Goal: Task Accomplishment & Management: Use online tool/utility

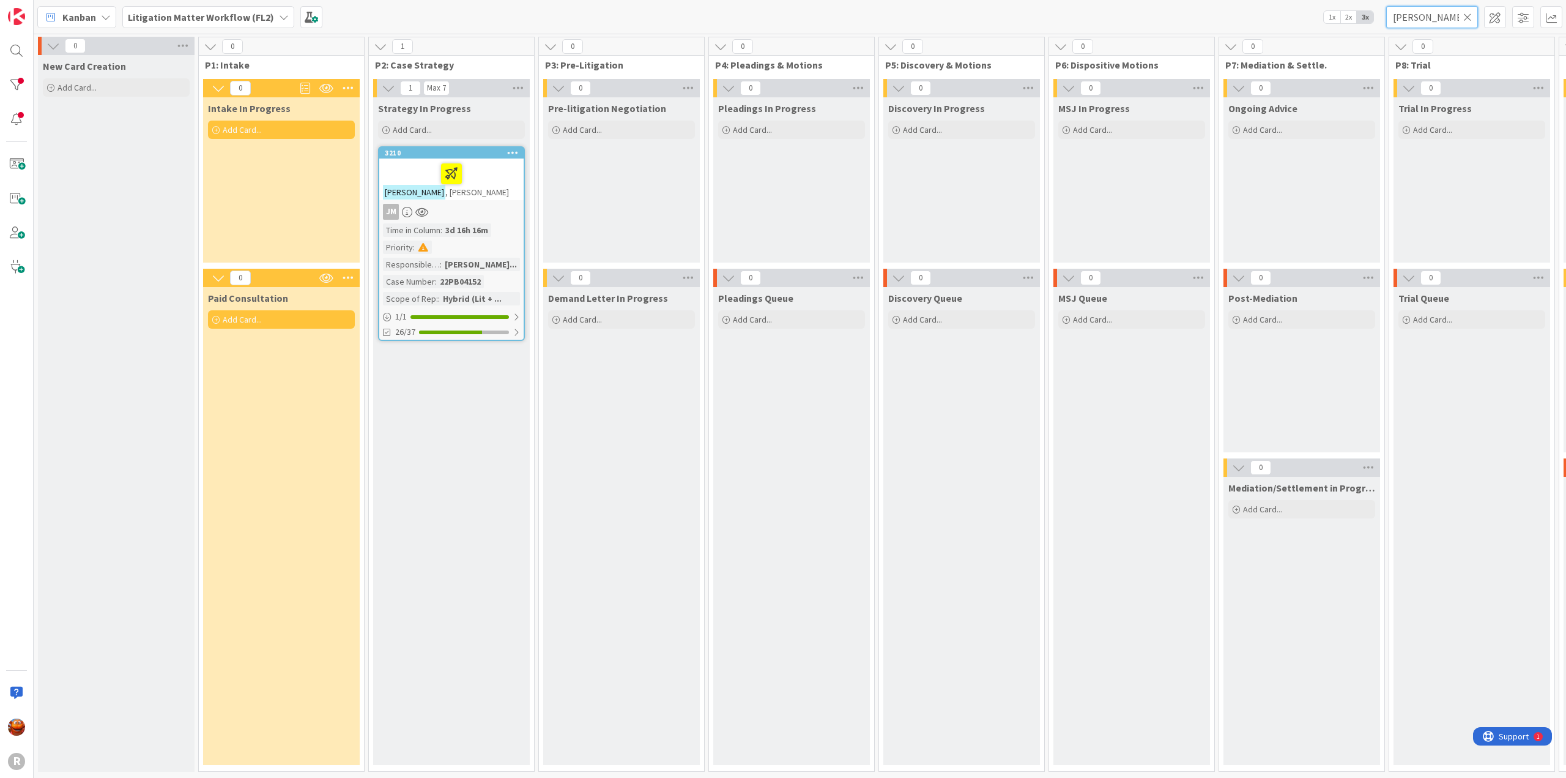
drag, startPoint x: 1450, startPoint y: 17, endPoint x: 1329, endPoint y: 9, distance: 121.4
click at [1329, 9] on div "Kanban Litigation Matter Workflow (FL2) 1x 2x 3x [PERSON_NAME]" at bounding box center [800, 17] width 1533 height 34
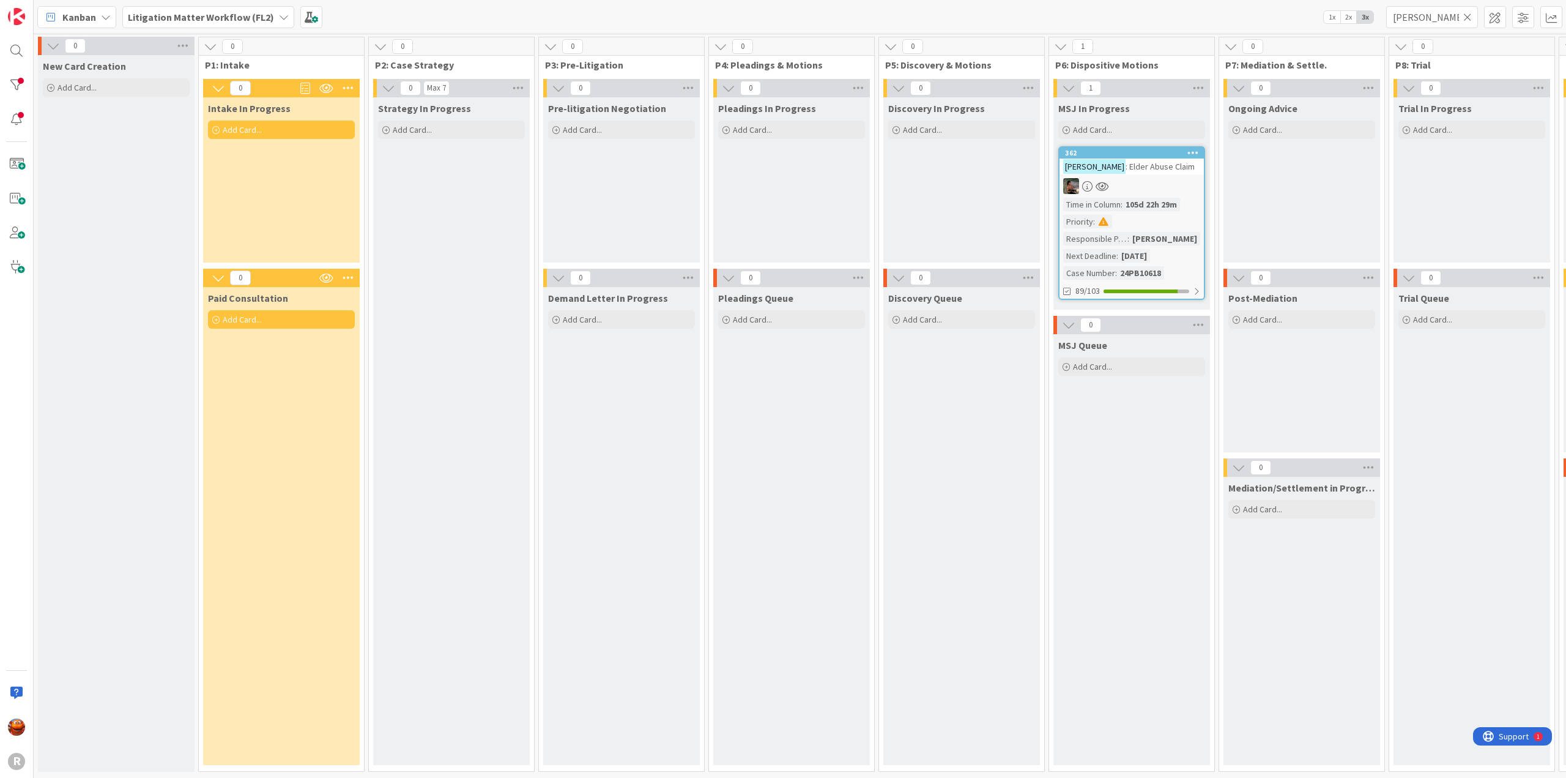
click at [1164, 174] on div "362 [PERSON_NAME] : [PERSON_NAME] Abuse Claim Time in Column : 105d 22h 29m Pri…" at bounding box center [1131, 223] width 147 height 154
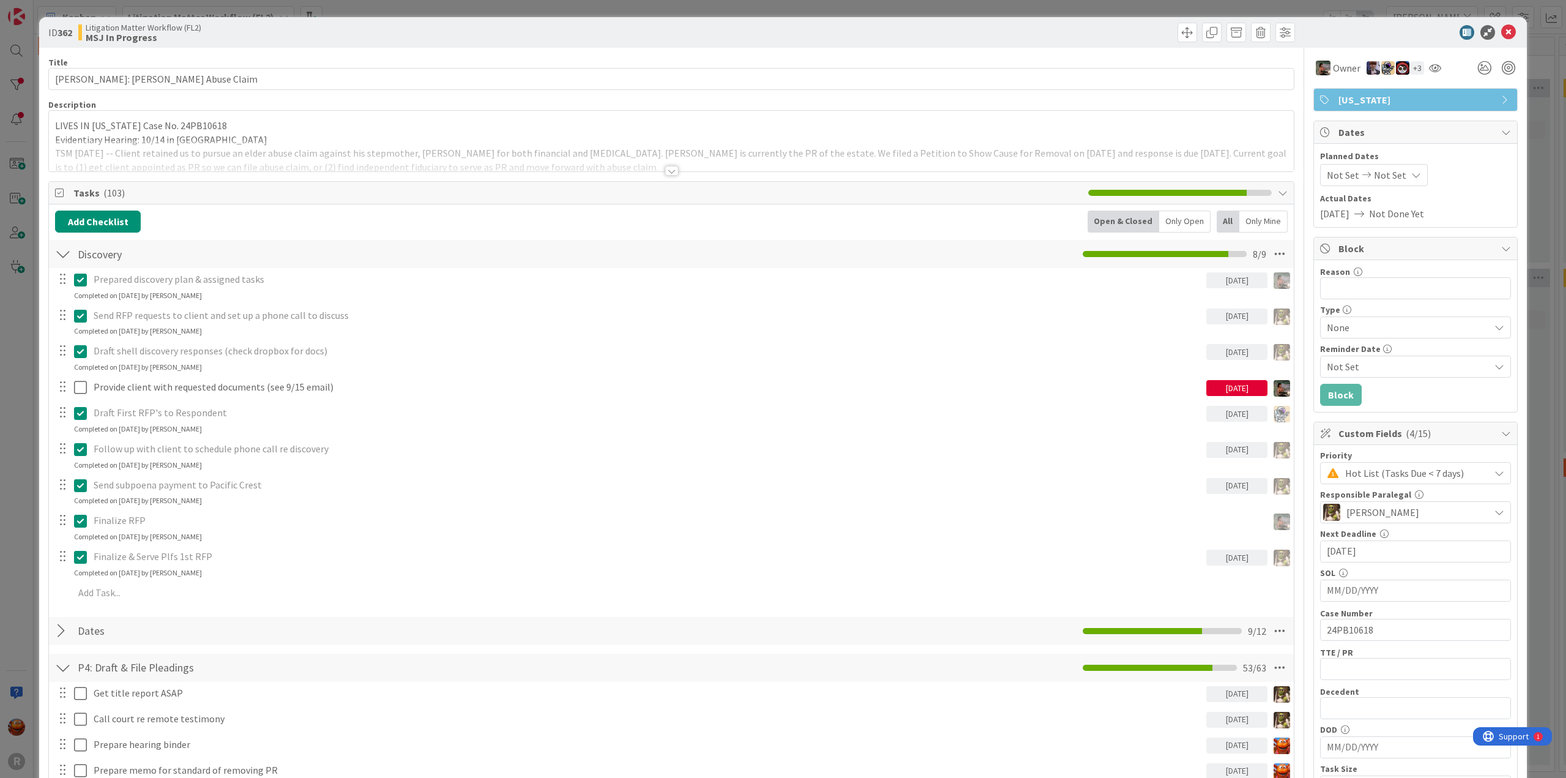
click at [1262, 219] on div "Only Mine" at bounding box center [1264, 221] width 48 height 22
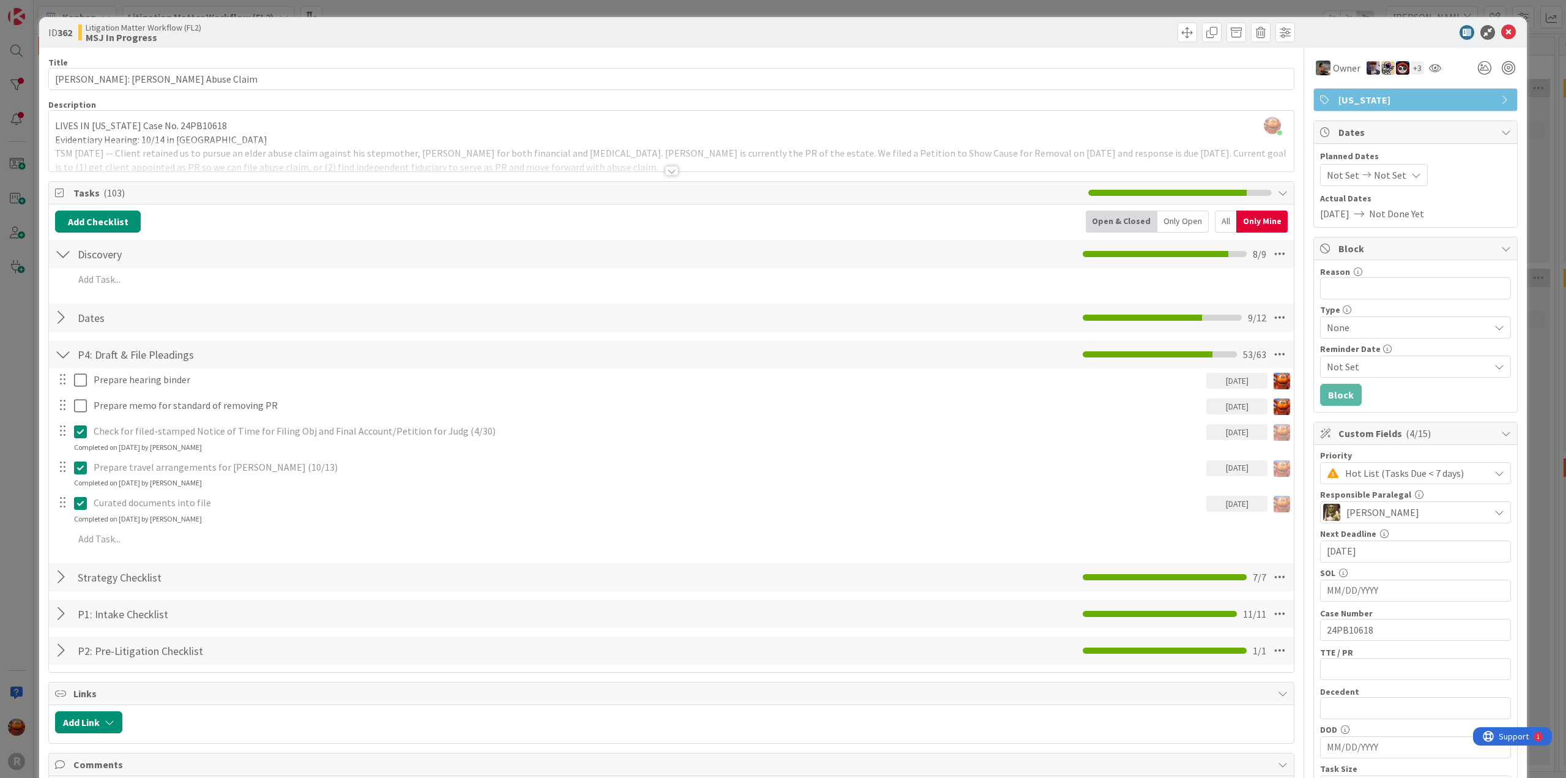
click at [28, 23] on div "ID 362 Litigation Matter Workflow (FL2) MSJ In Progress Title 27 / 128 [PERSON_…" at bounding box center [783, 389] width 1566 height 778
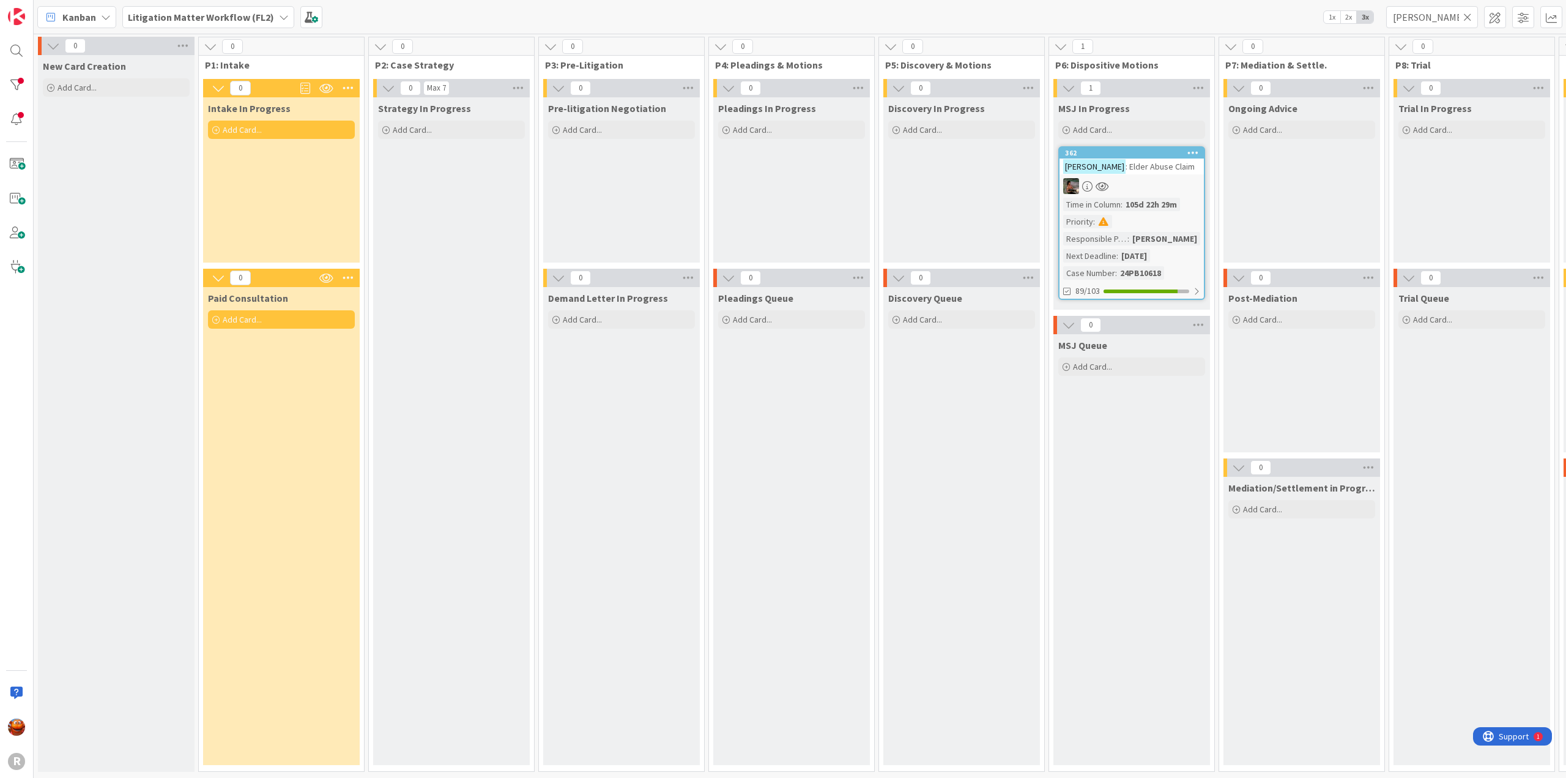
click at [186, 21] on b "Litigation Matter Workflow (FL2)" at bounding box center [201, 17] width 146 height 12
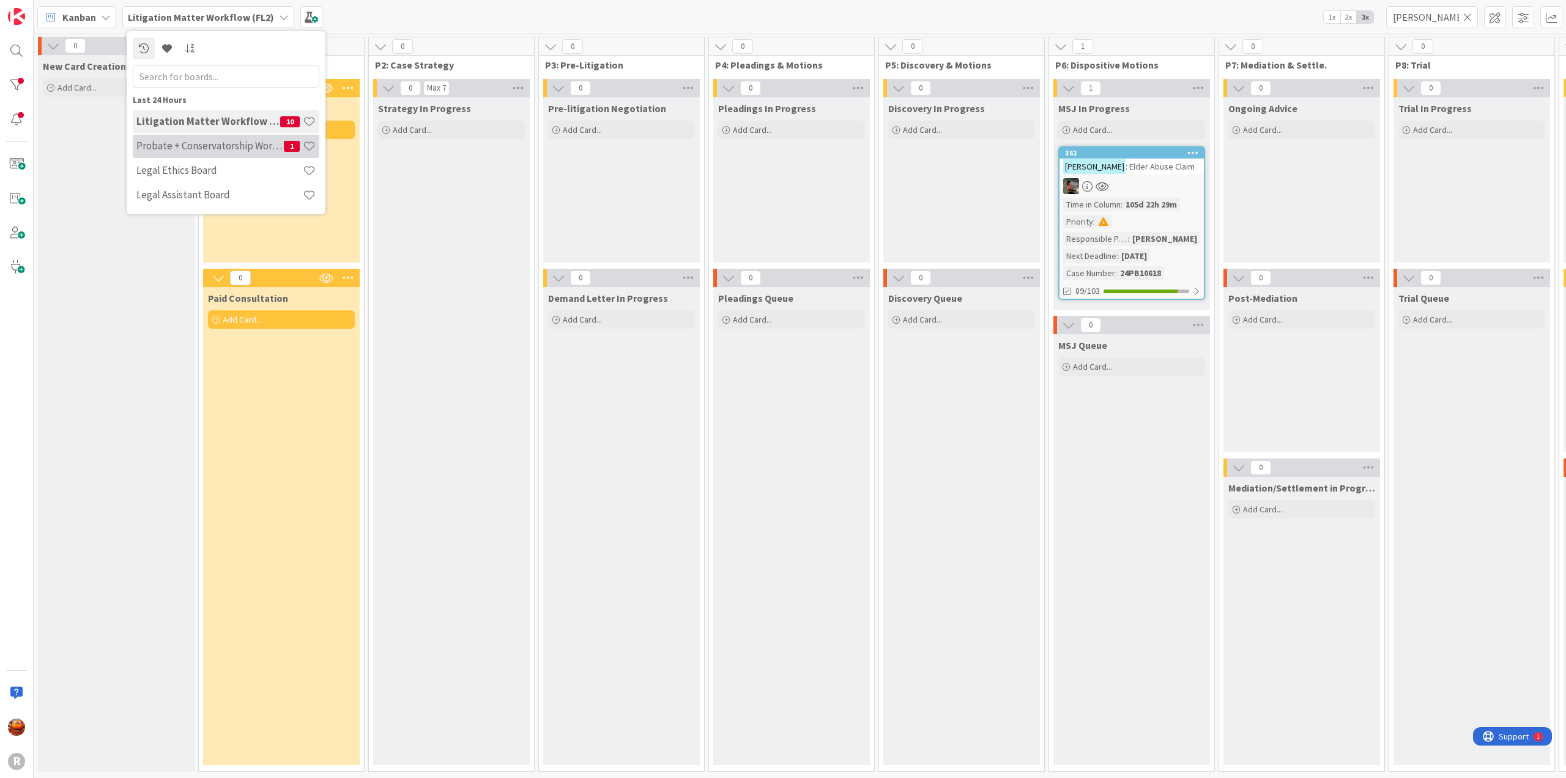
click at [195, 149] on h4 "Probate + Conservatorship Workflow (FL2)" at bounding box center [209, 146] width 147 height 12
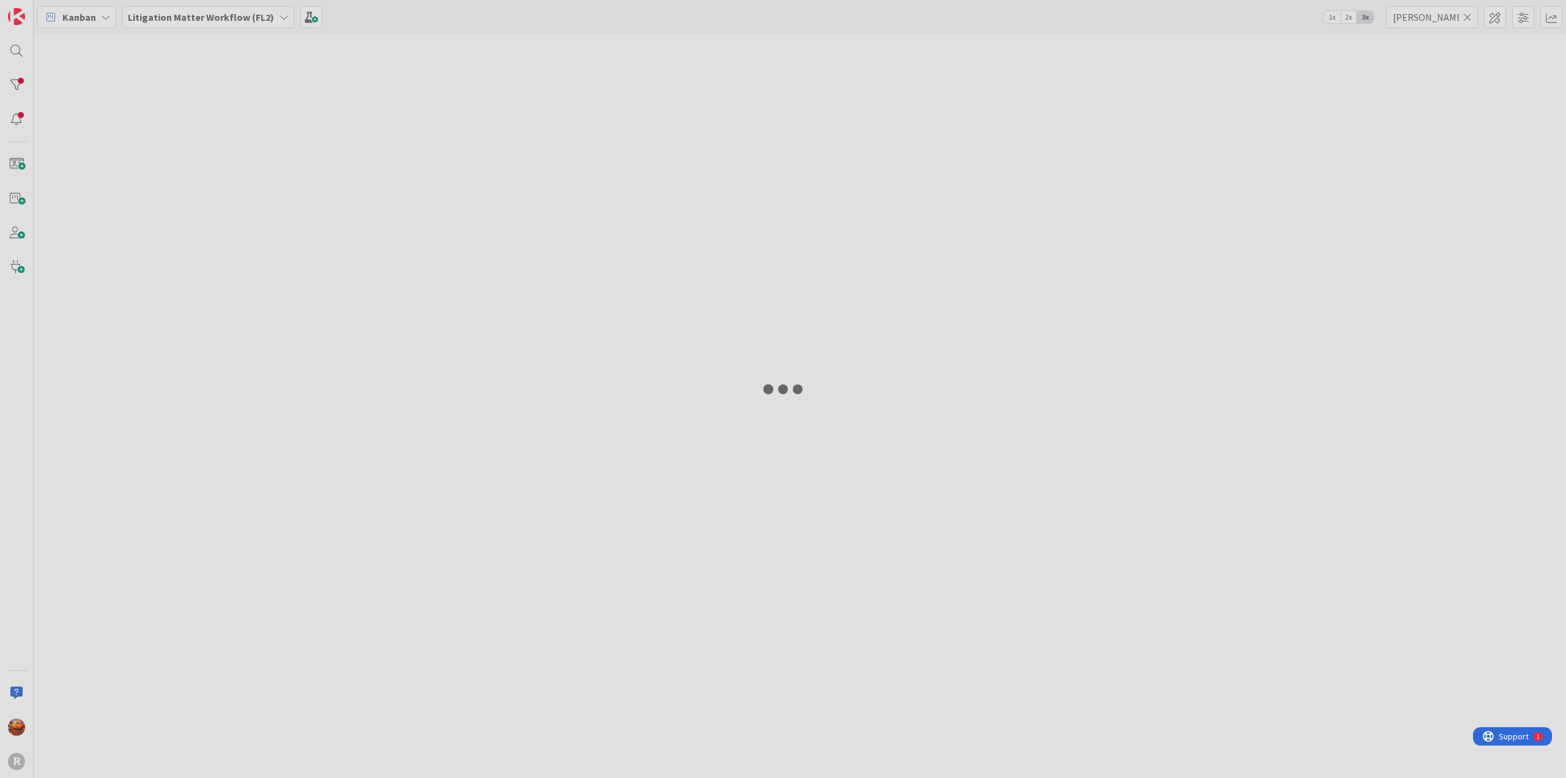
type input "[PERSON_NAME]"
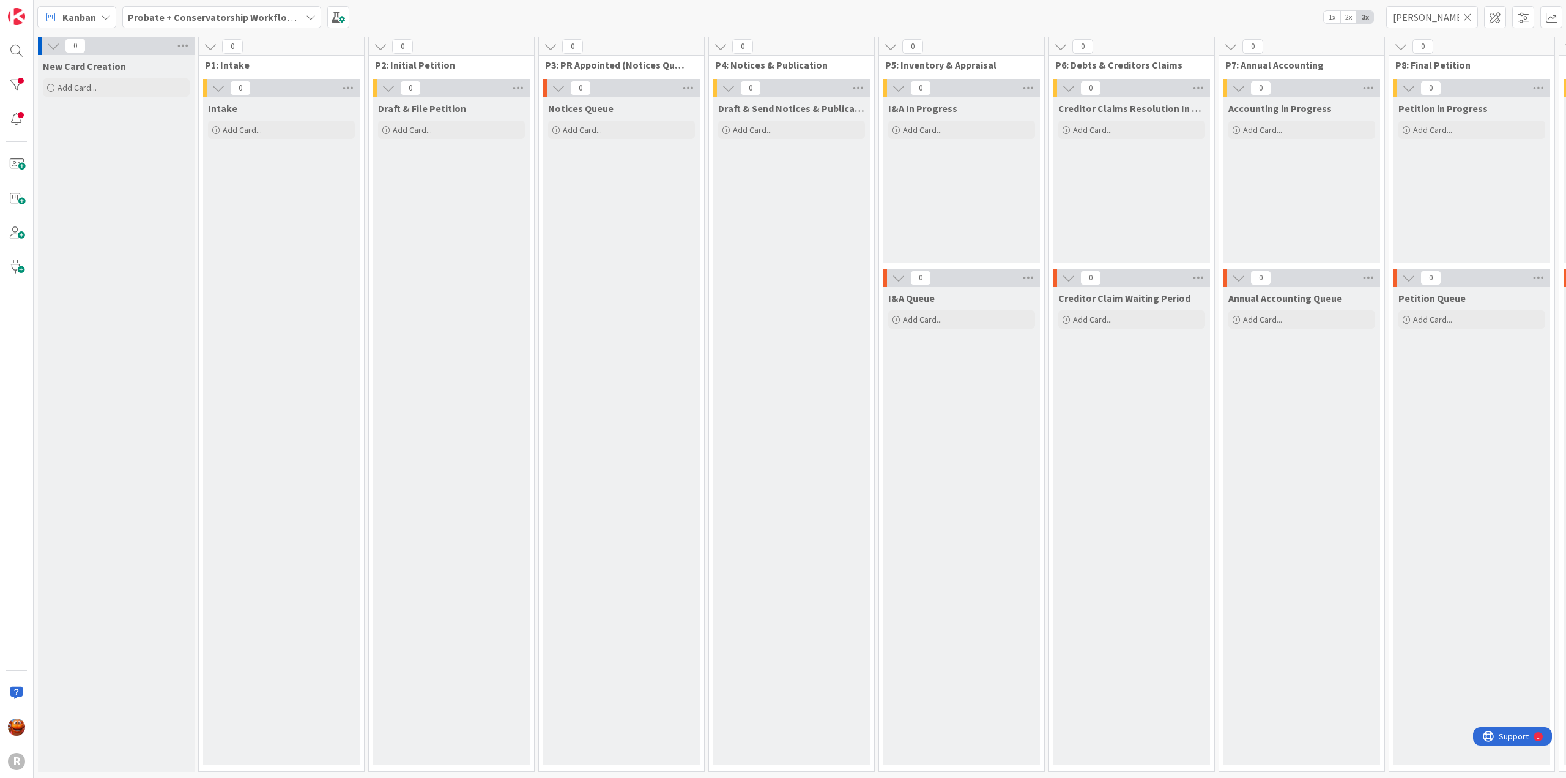
click at [1471, 12] on icon at bounding box center [1468, 17] width 9 height 11
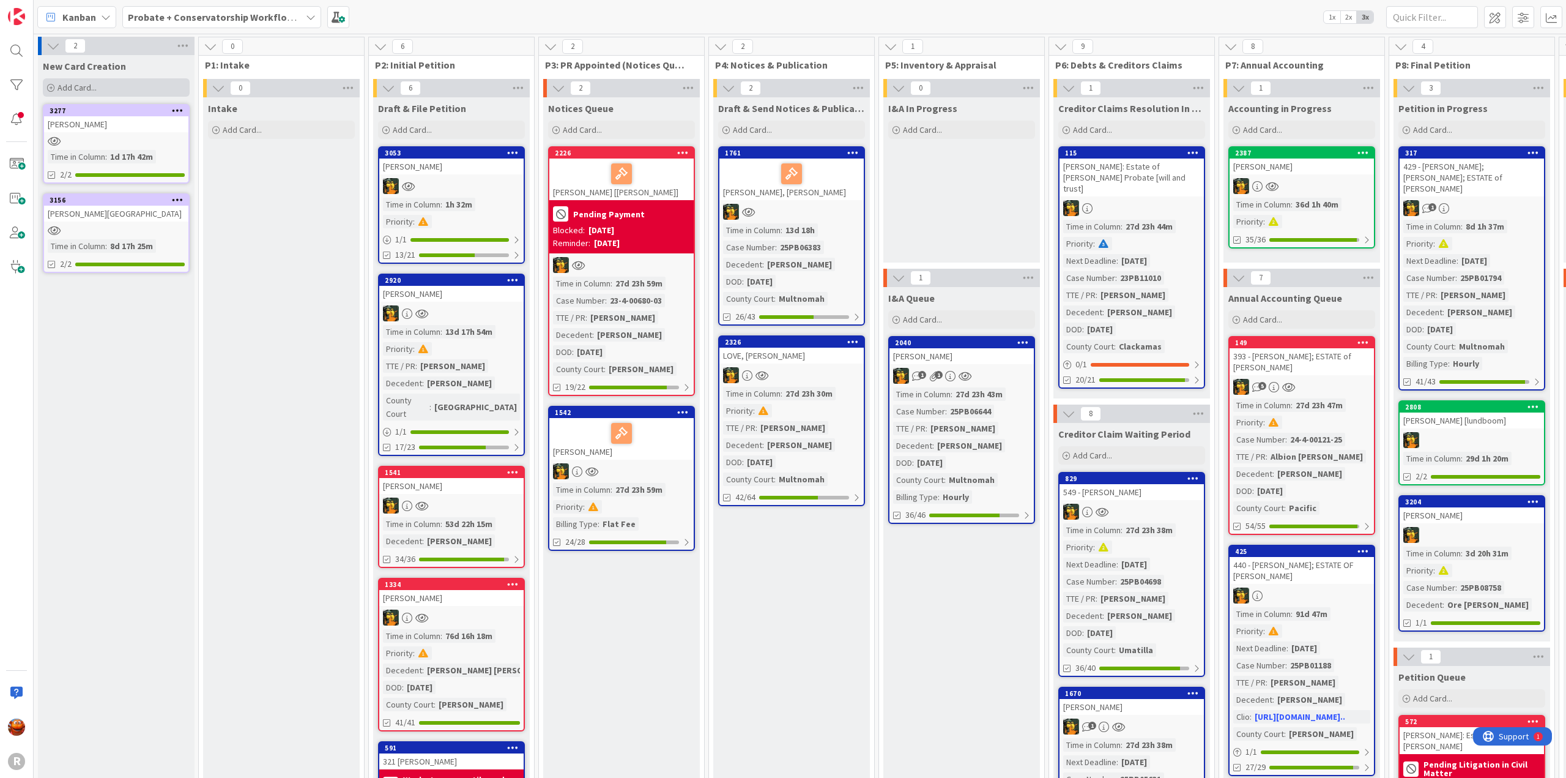
click at [93, 87] on span "Add Card..." at bounding box center [77, 87] width 39 height 11
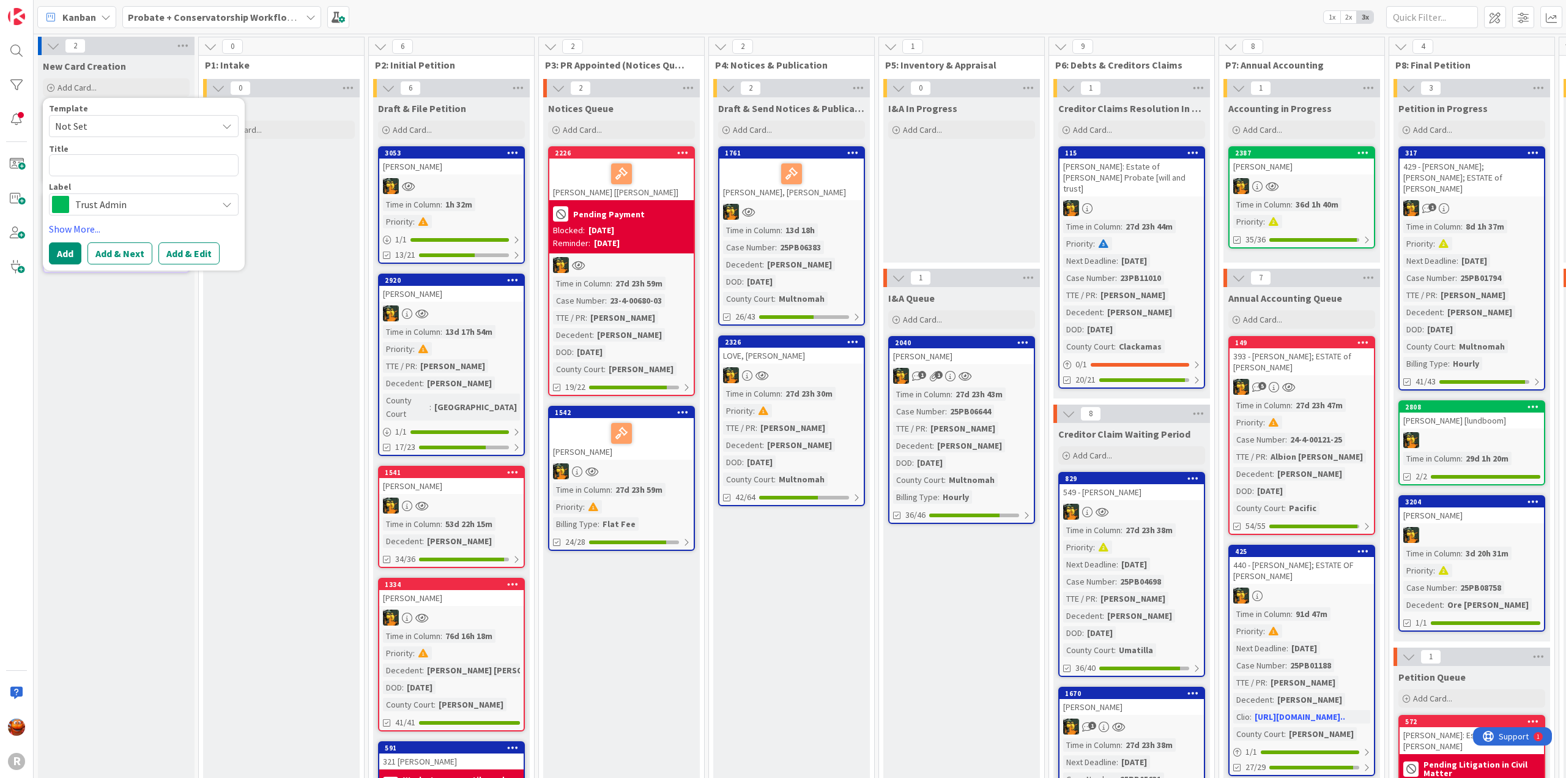
click at [82, 207] on span "Trust Admin" at bounding box center [143, 204] width 136 height 17
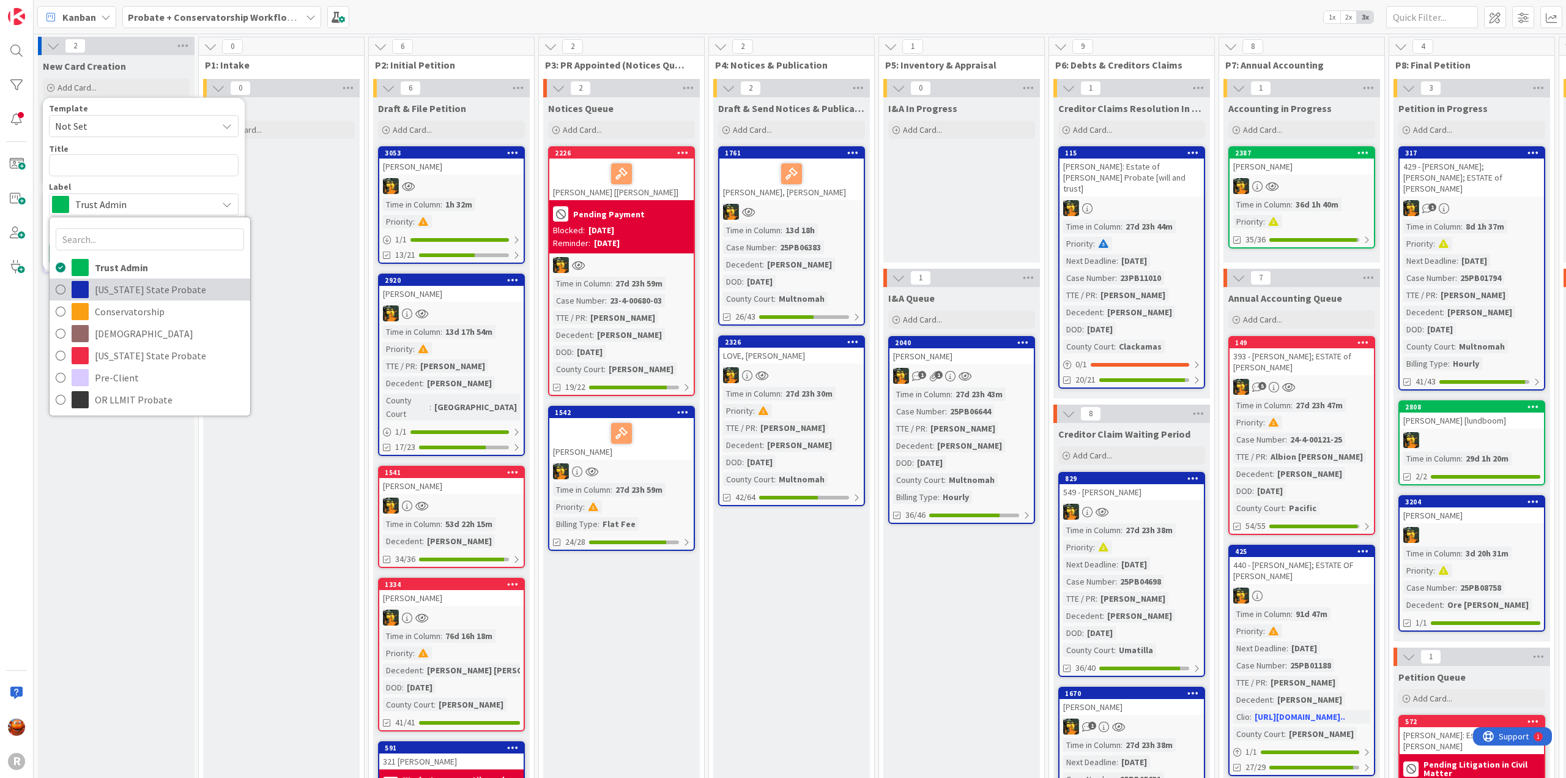
click at [107, 291] on span "[US_STATE] State Probate" at bounding box center [169, 289] width 149 height 18
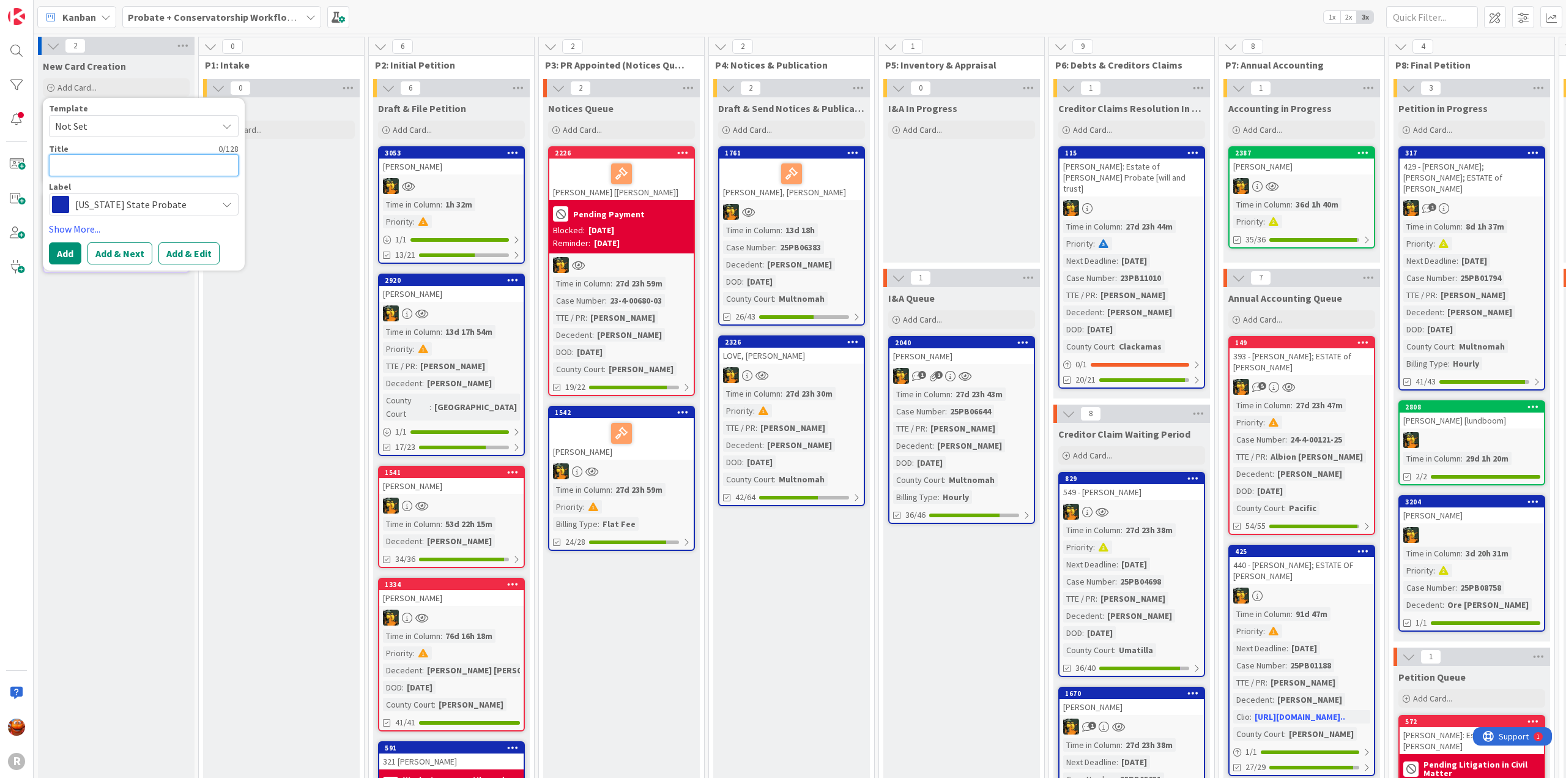
click at [108, 167] on textarea at bounding box center [144, 165] width 190 height 22
type textarea "x"
type textarea "L"
type textarea "x"
type textarea "LI"
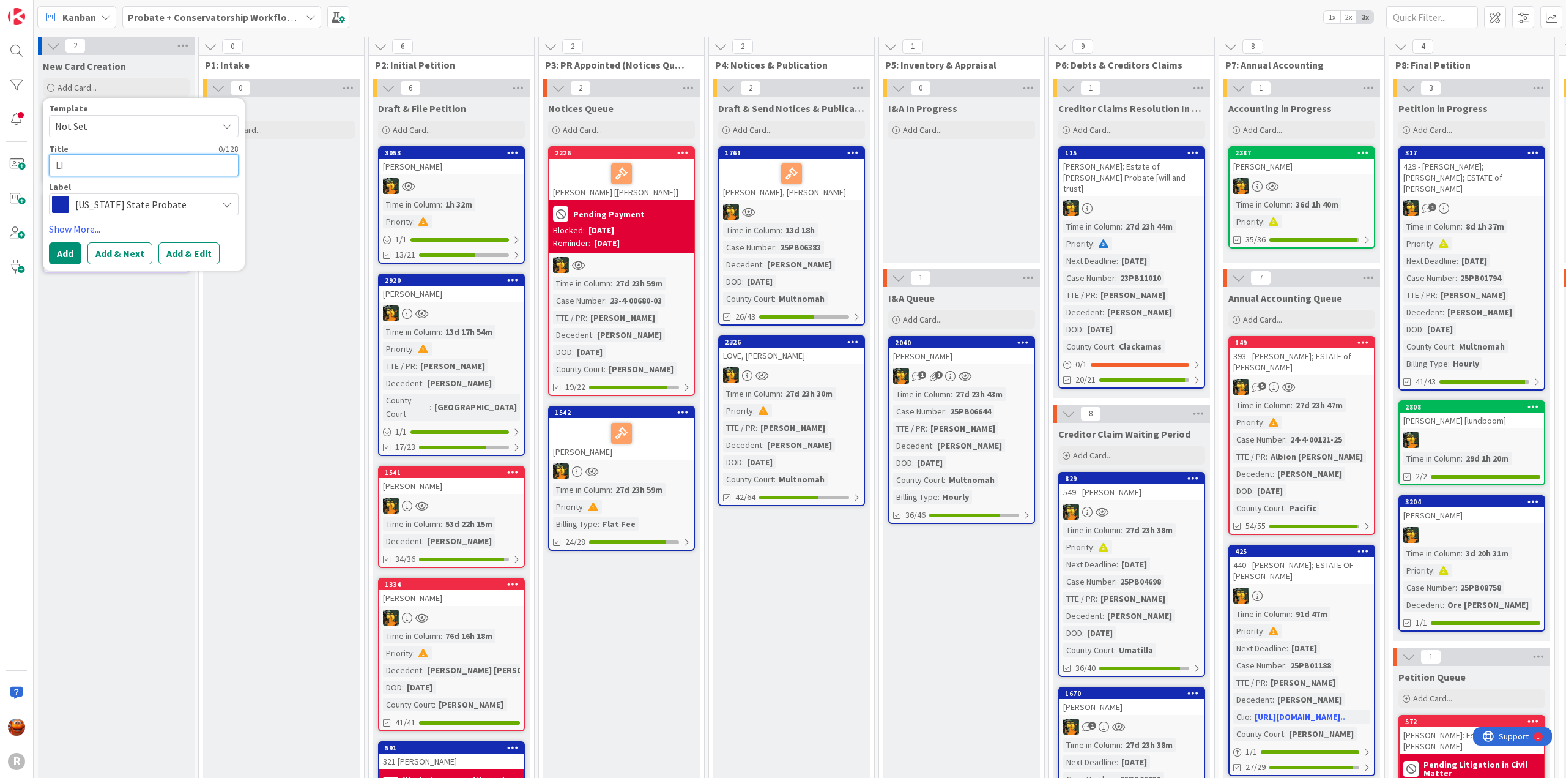
type textarea "x"
type textarea "LIN"
type textarea "x"
type textarea "[PERSON_NAME]"
type textarea "x"
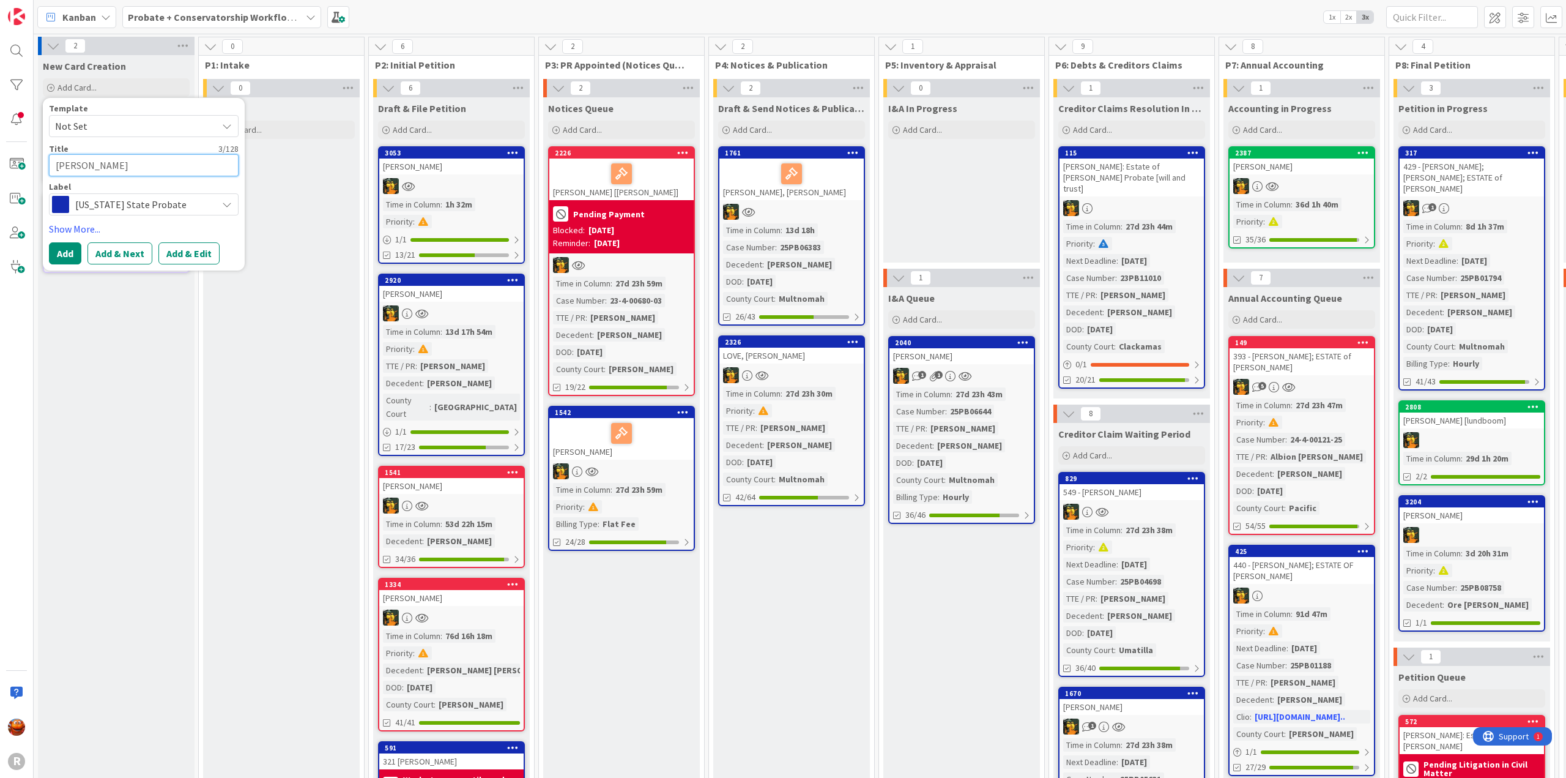
type textarea "LINDB"
type textarea "x"
type textarea "LINDBE"
type textarea "x"
type textarea "LINDBEC"
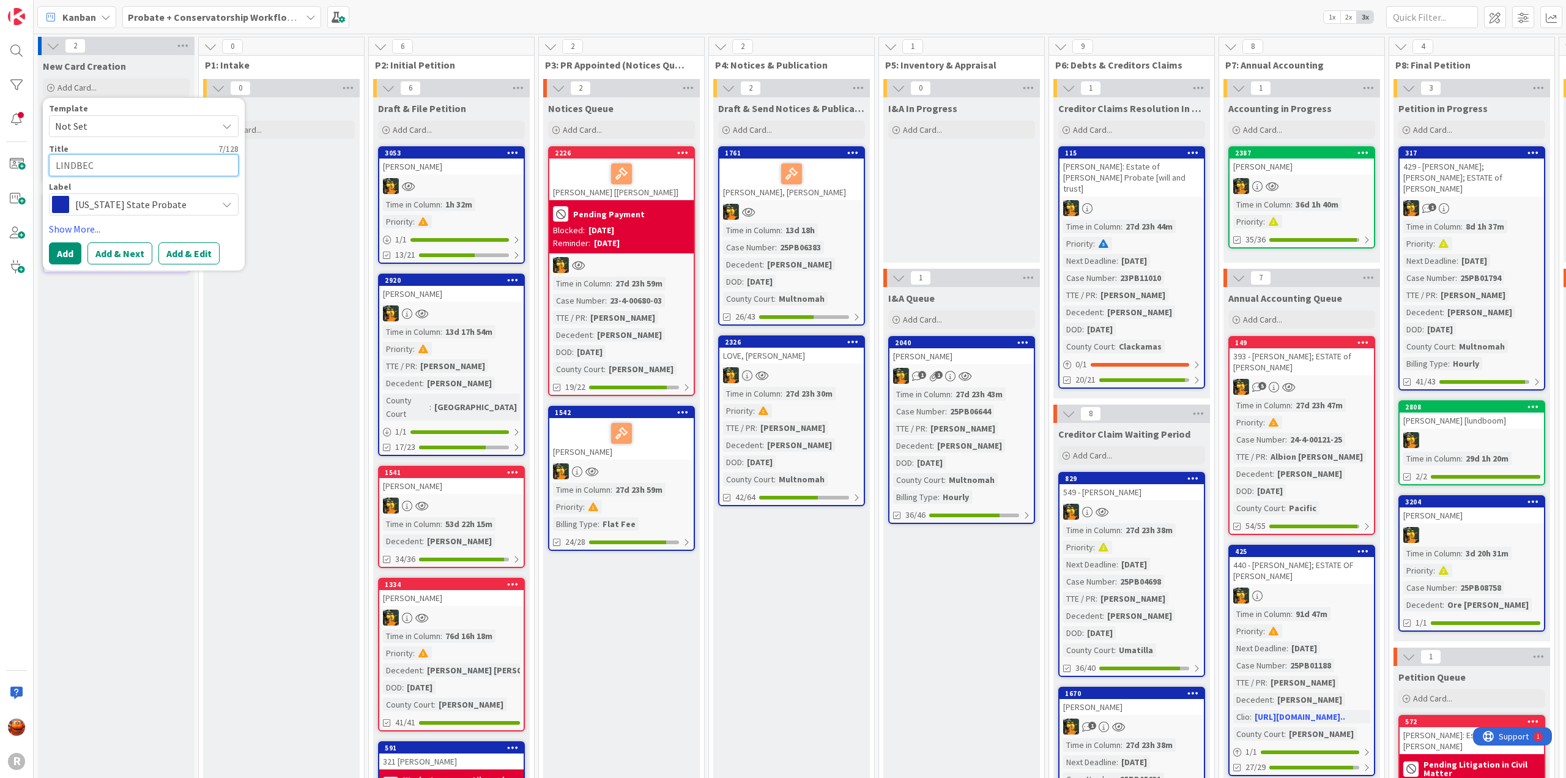
type textarea "x"
type textarea "[PERSON_NAME]"
type textarea "x"
type textarea "[PERSON_NAME],"
type textarea "x"
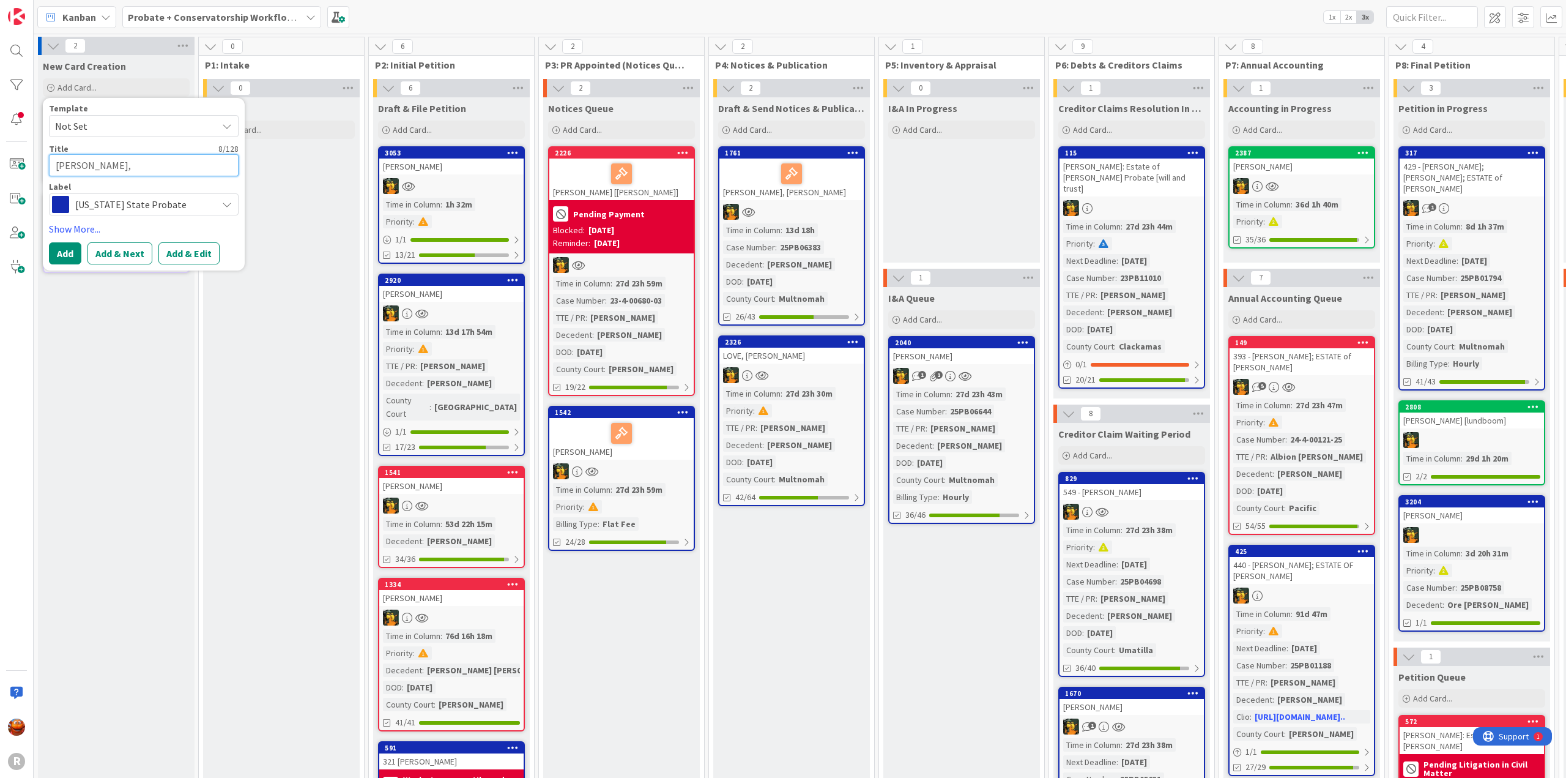
type textarea "[PERSON_NAME],"
type textarea "x"
type textarea "[PERSON_NAME], L"
type textarea "x"
type textarea "[PERSON_NAME], La"
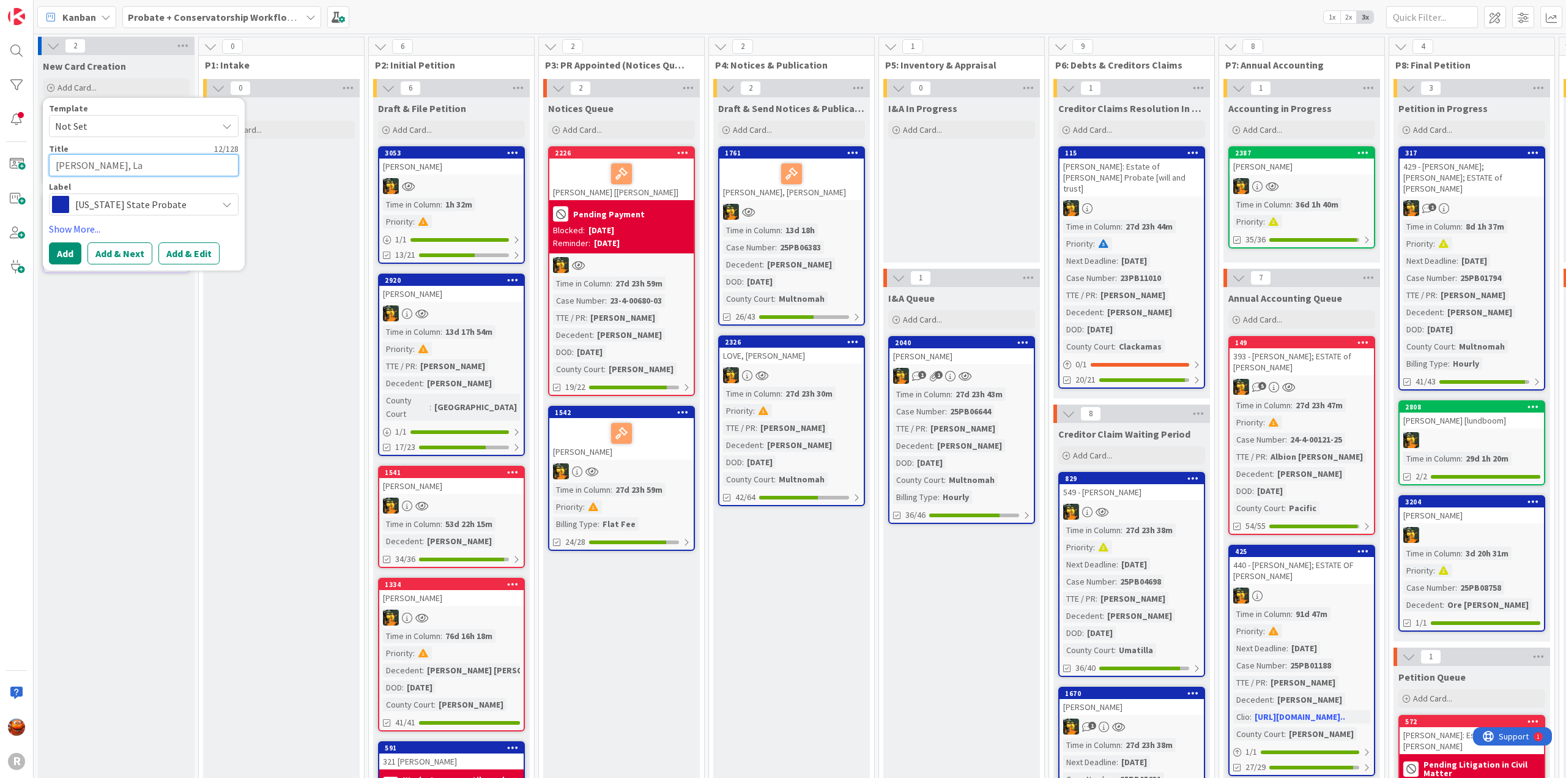
type textarea "x"
type textarea "[PERSON_NAME]"
type textarea "x"
type textarea "[PERSON_NAME], Lanc"
type textarea "x"
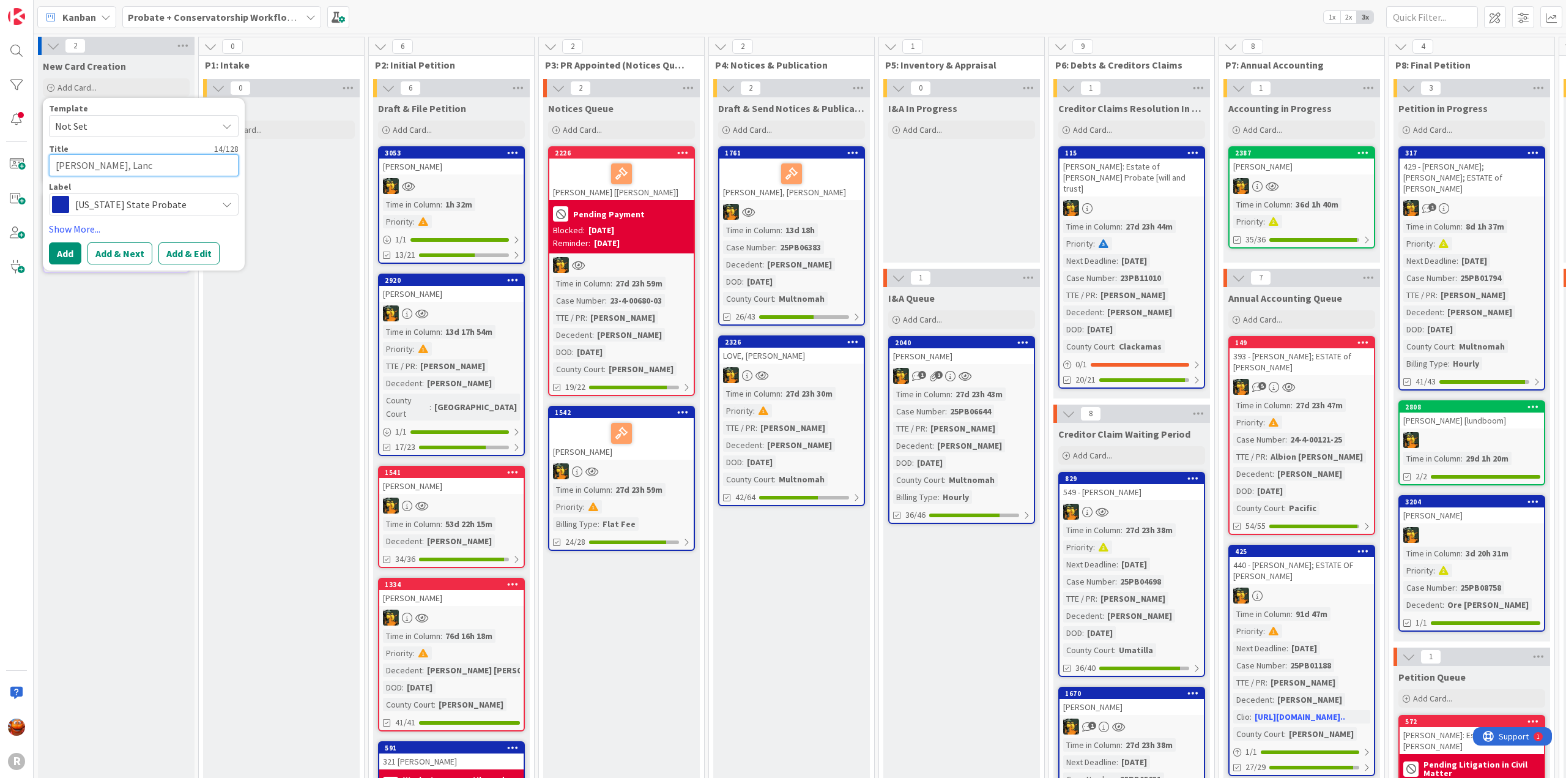
type textarea "[PERSON_NAME]"
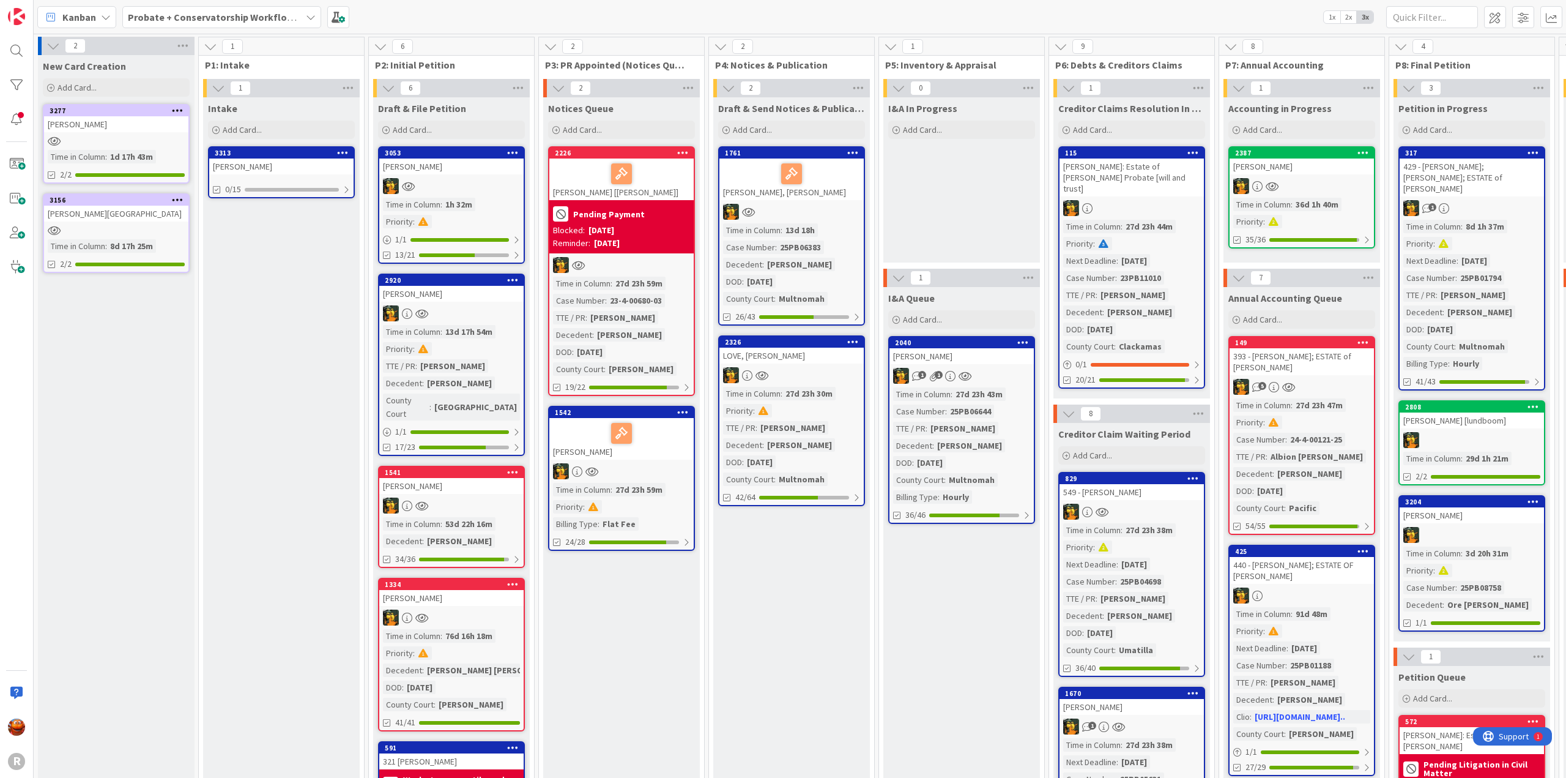
click at [270, 167] on div "[PERSON_NAME]" at bounding box center [281, 166] width 144 height 16
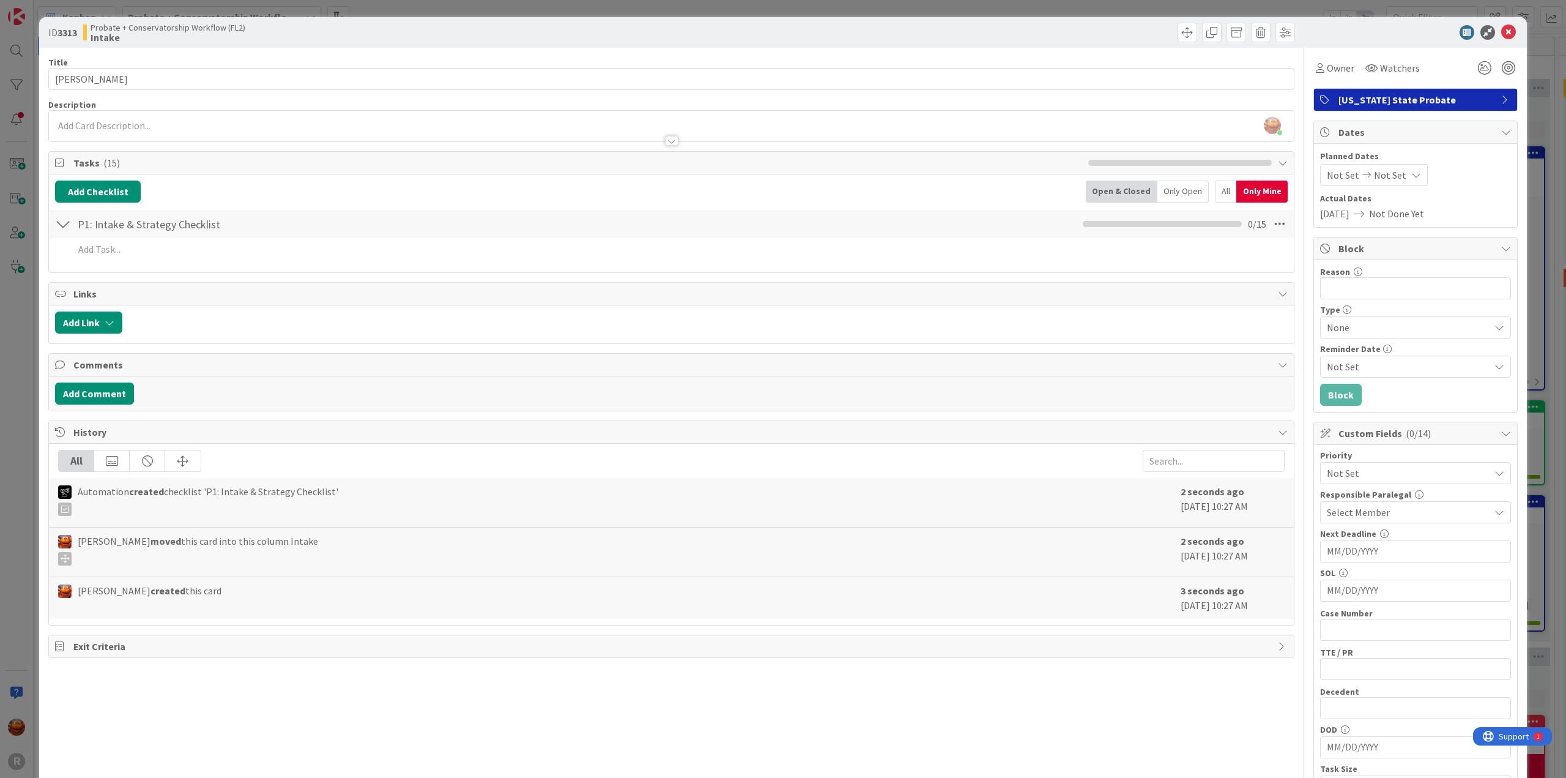
click at [64, 224] on div at bounding box center [63, 224] width 16 height 22
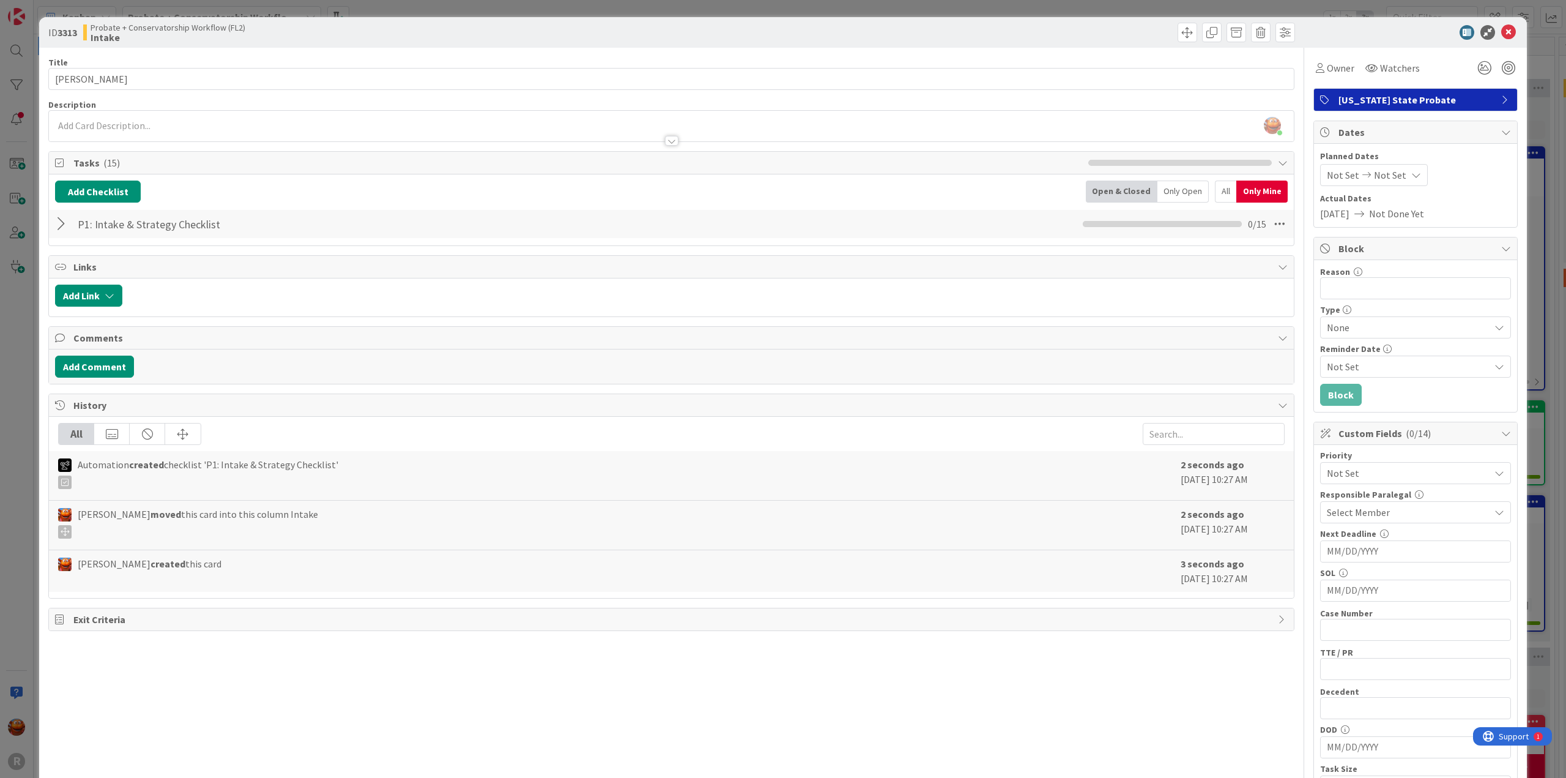
click at [1259, 194] on div "Only Mine" at bounding box center [1262, 191] width 51 height 22
click at [1222, 192] on div "All" at bounding box center [1225, 191] width 21 height 22
click at [63, 222] on div at bounding box center [63, 224] width 16 height 22
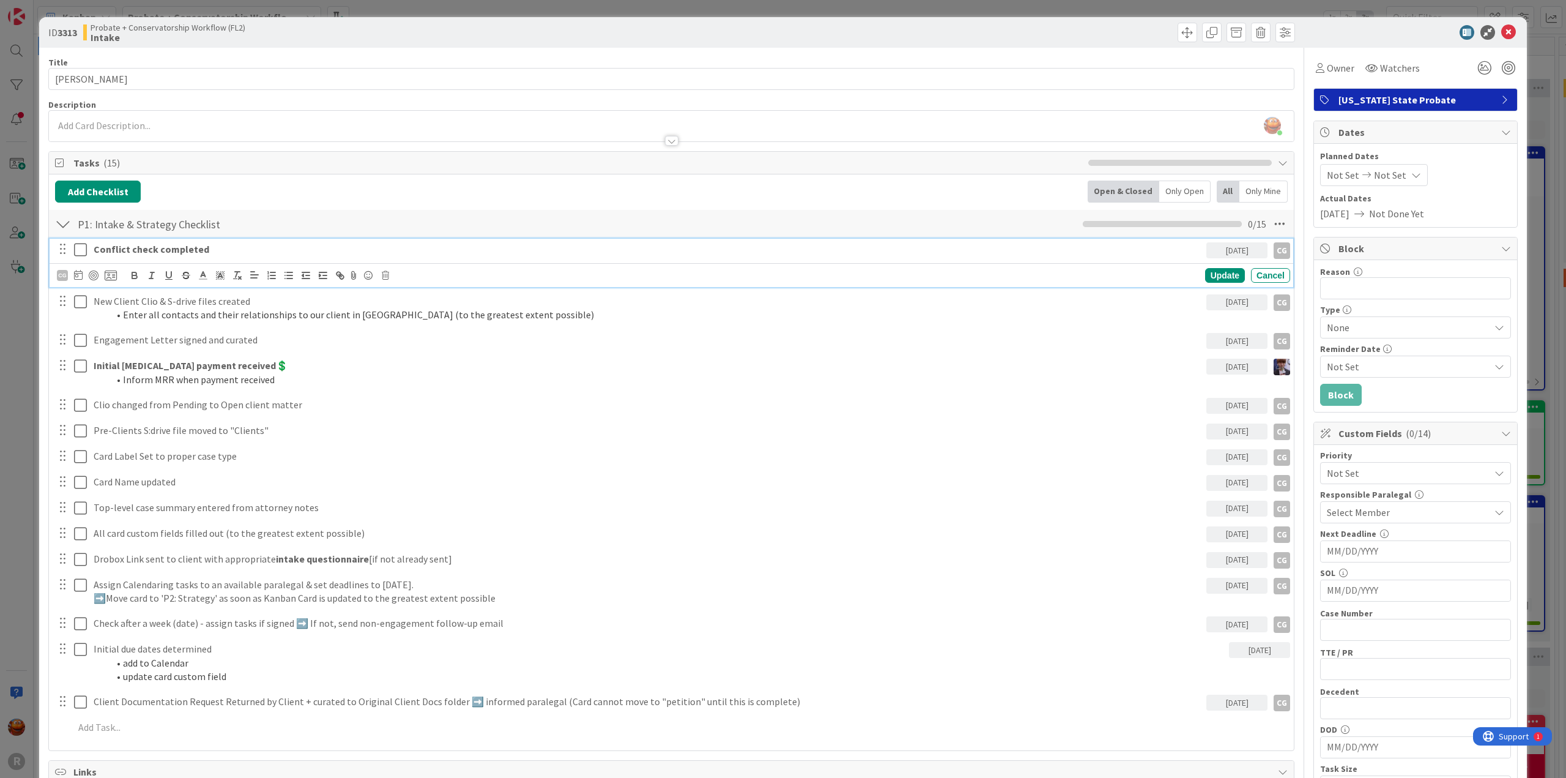
click at [81, 248] on icon at bounding box center [80, 249] width 13 height 15
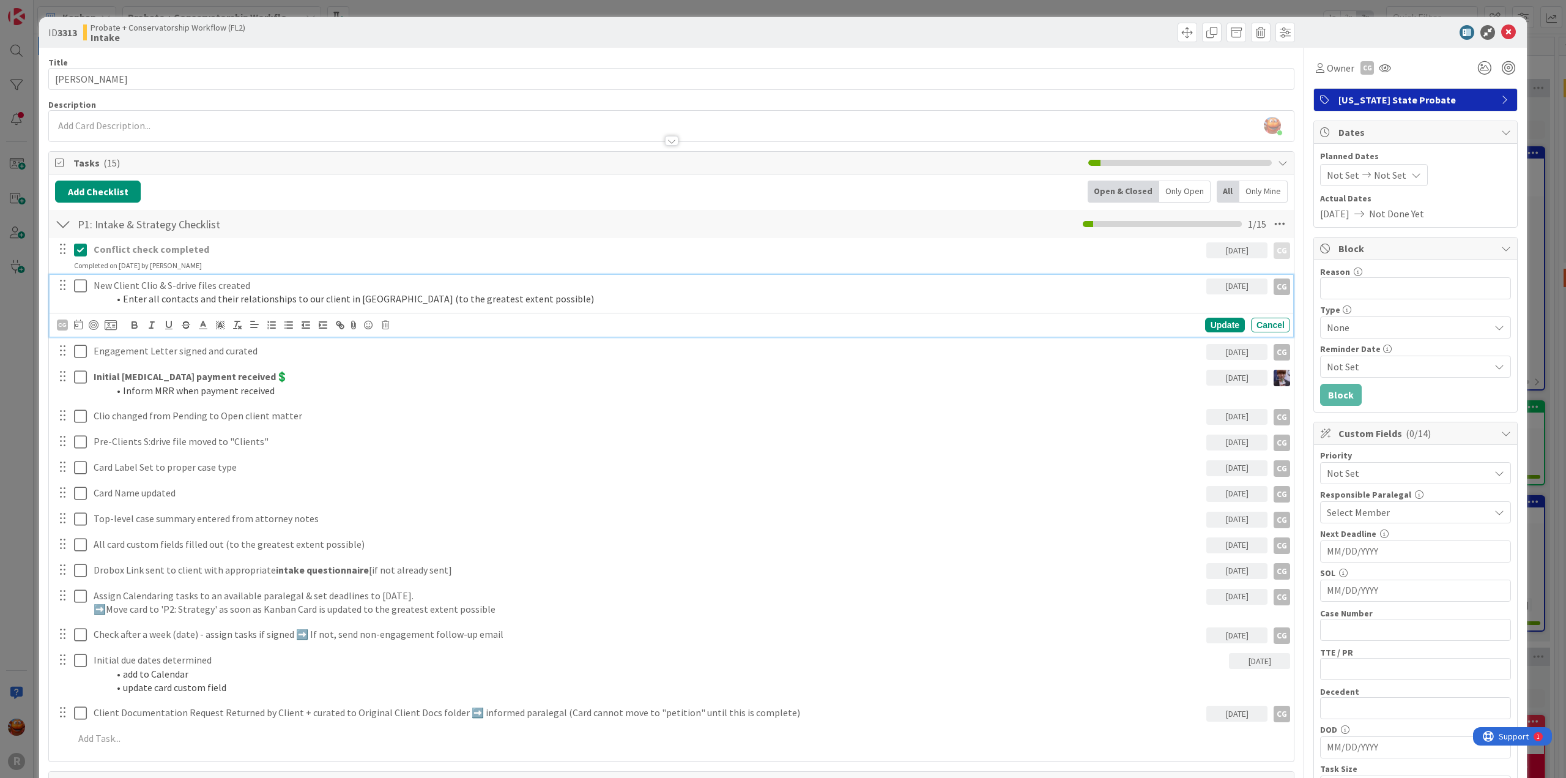
click at [80, 285] on icon at bounding box center [80, 285] width 13 height 15
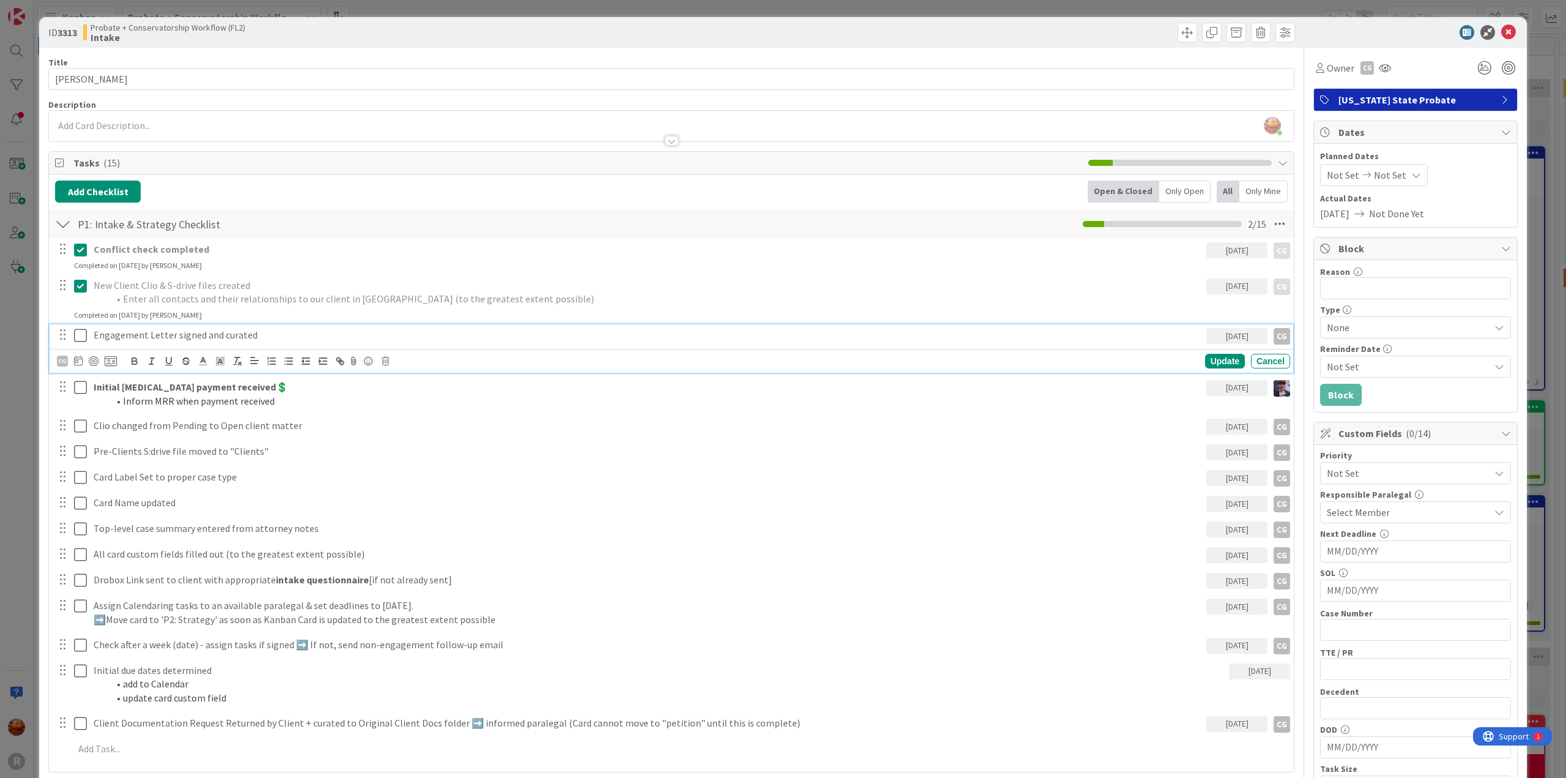
click at [79, 332] on icon at bounding box center [80, 335] width 13 height 15
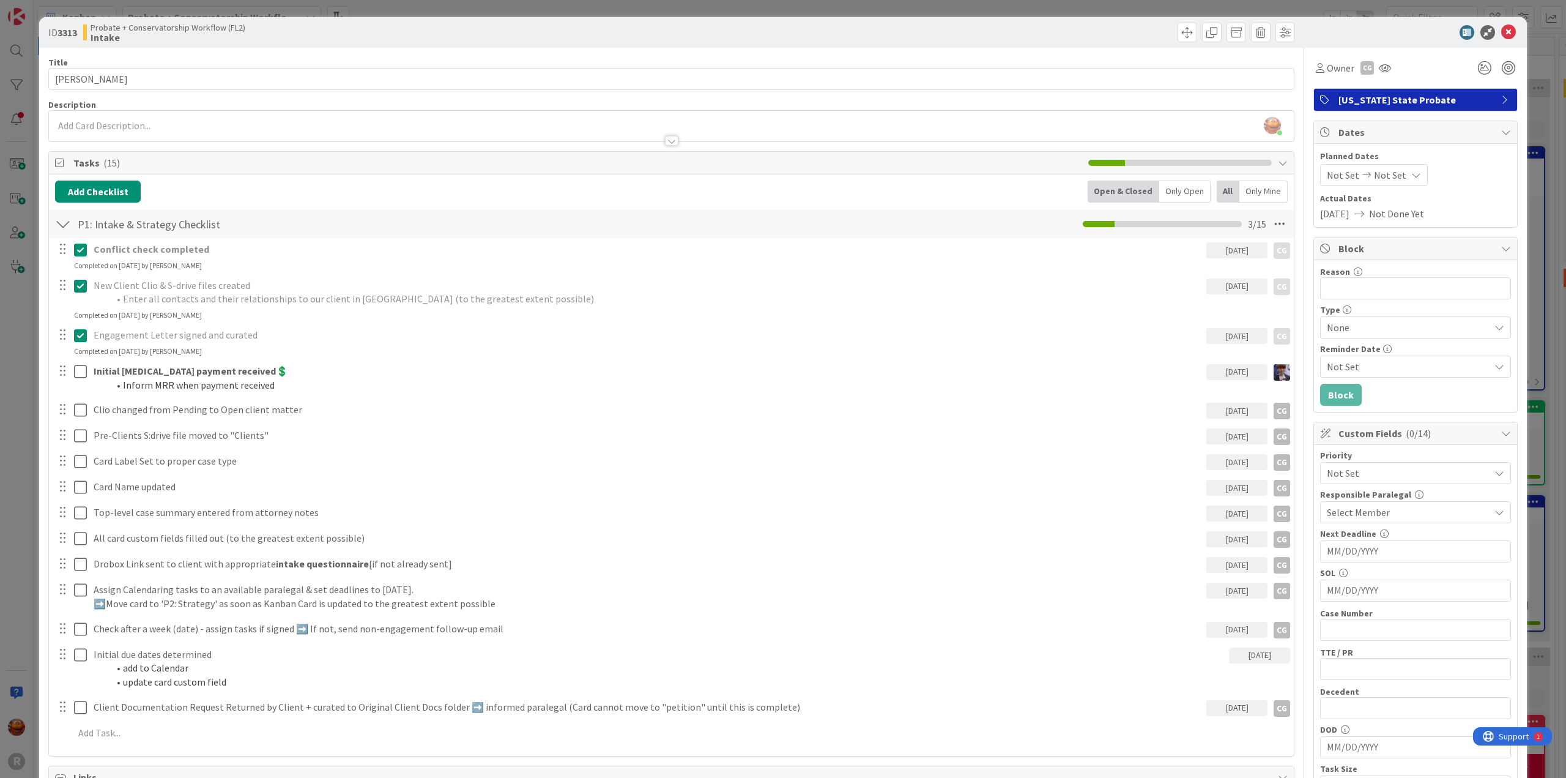
click at [34, 26] on div "ID 3313 Probate + Conservatorship Workflow (FL2) Intake Title 15 / 128 [PERSON_…" at bounding box center [783, 389] width 1566 height 778
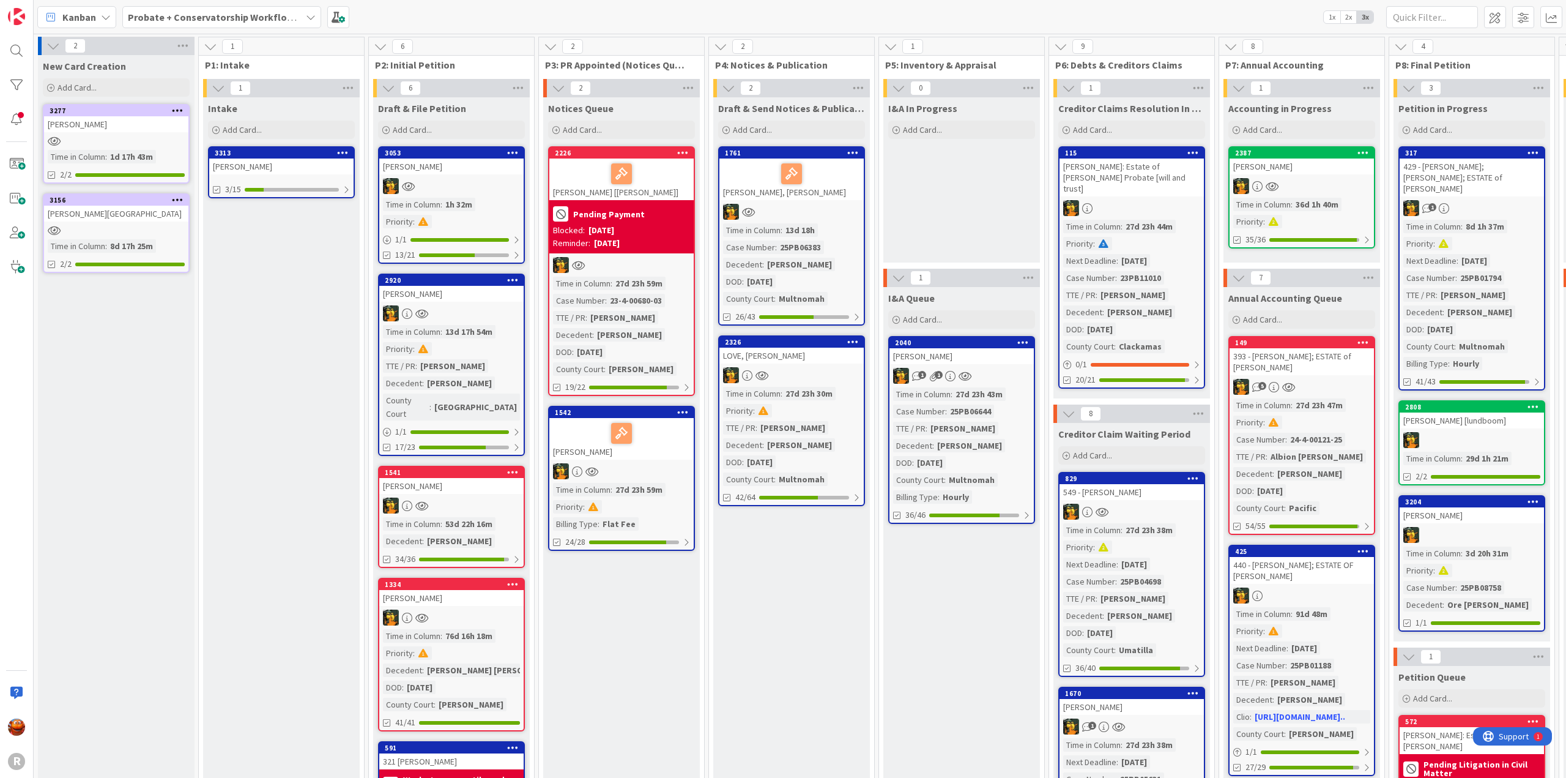
click at [61, 6] on div "Kanban" at bounding box center [76, 17] width 79 height 22
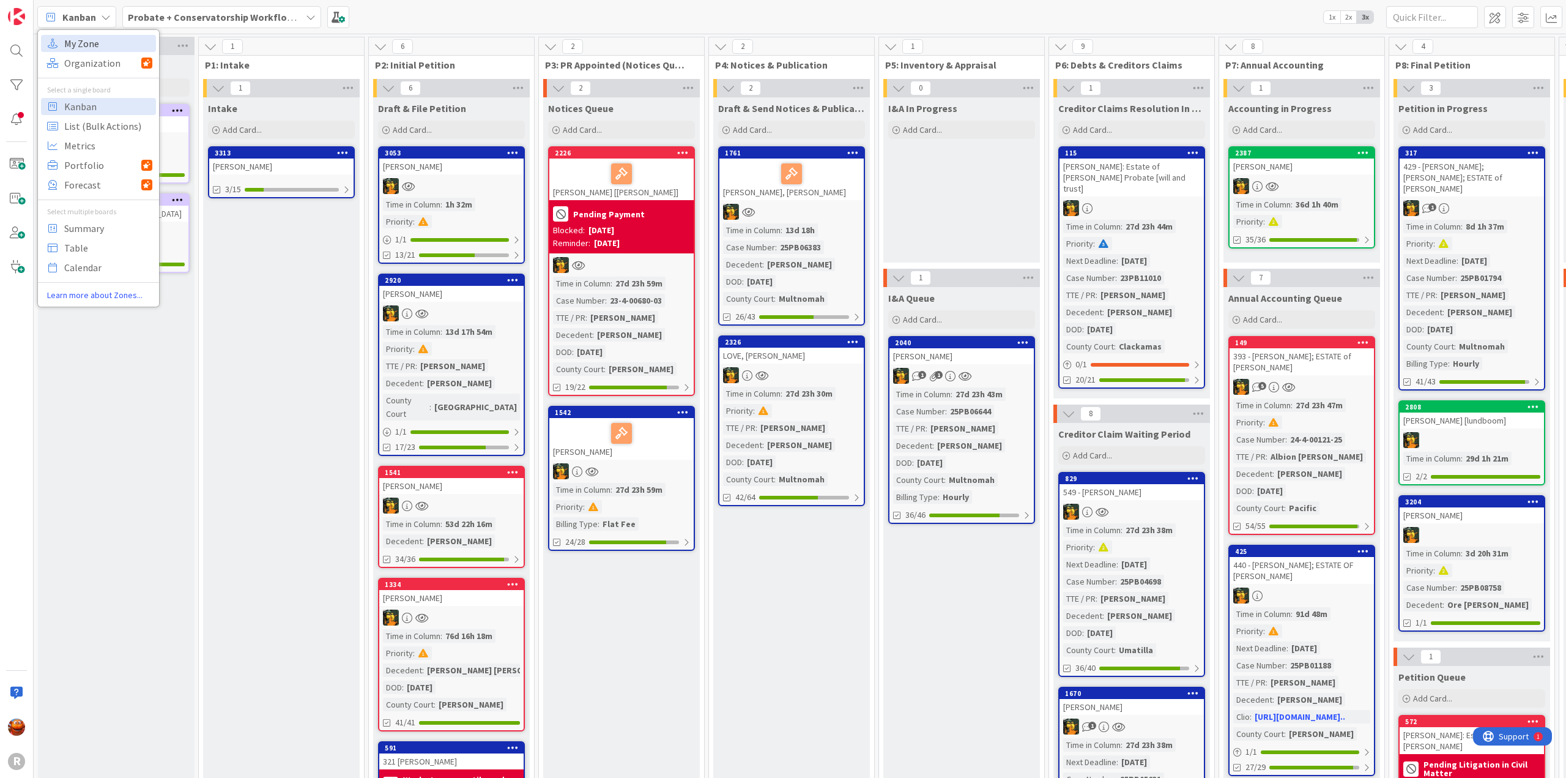
click at [79, 42] on span "My Zone" at bounding box center [108, 43] width 88 height 18
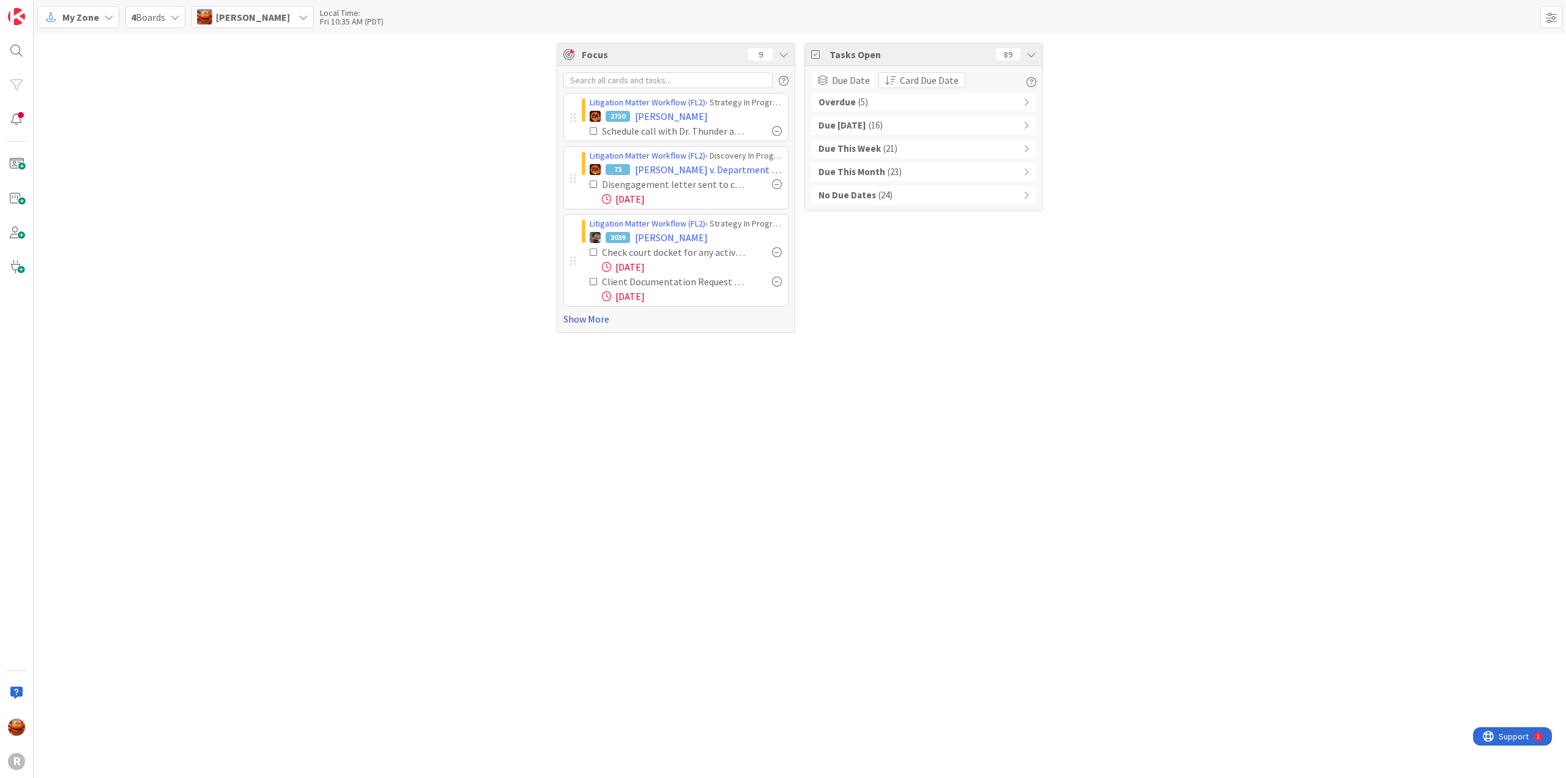
click at [598, 320] on link "Show More" at bounding box center [676, 318] width 225 height 15
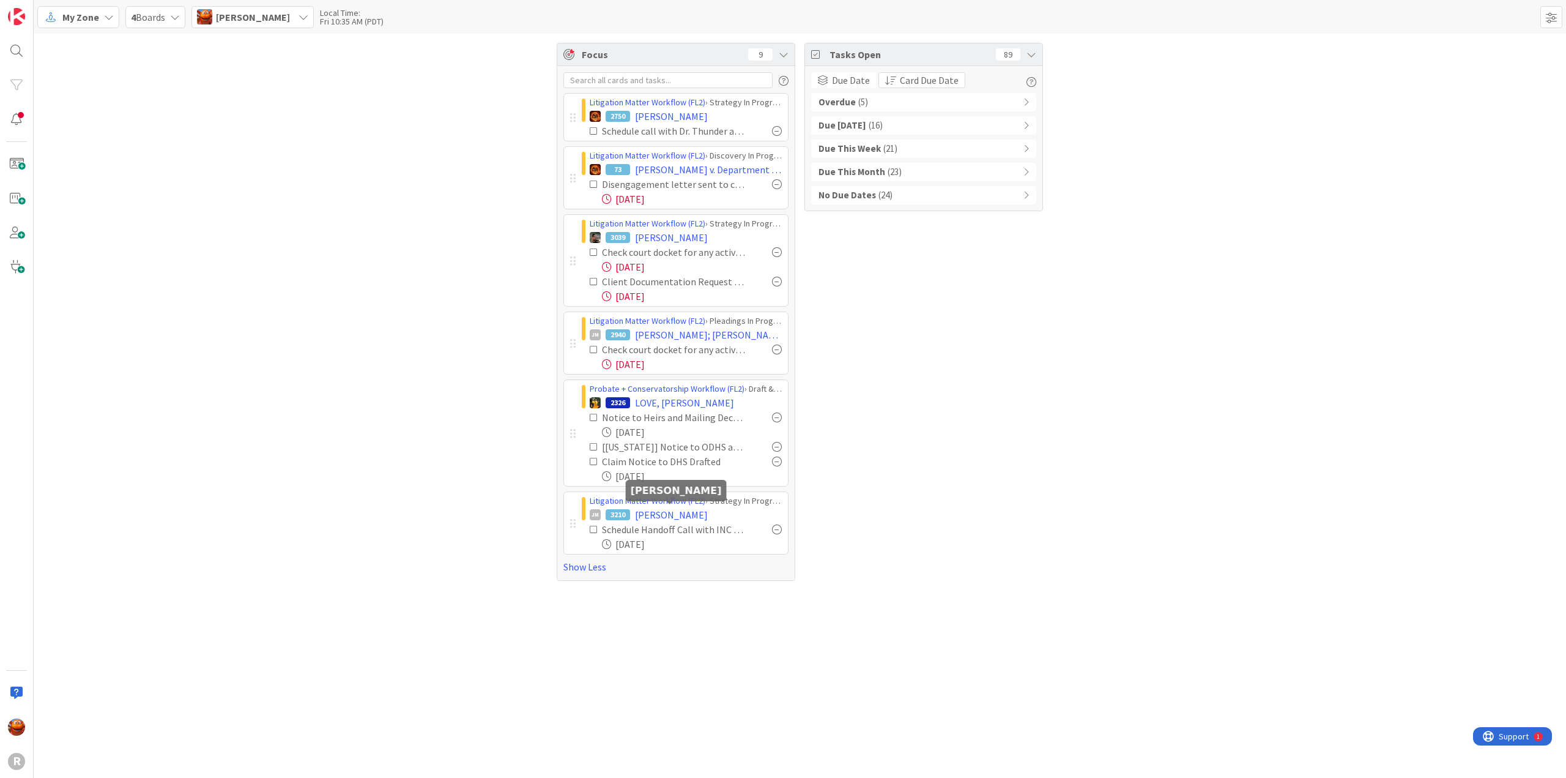
click at [682, 508] on span "[PERSON_NAME]" at bounding box center [671, 514] width 73 height 15
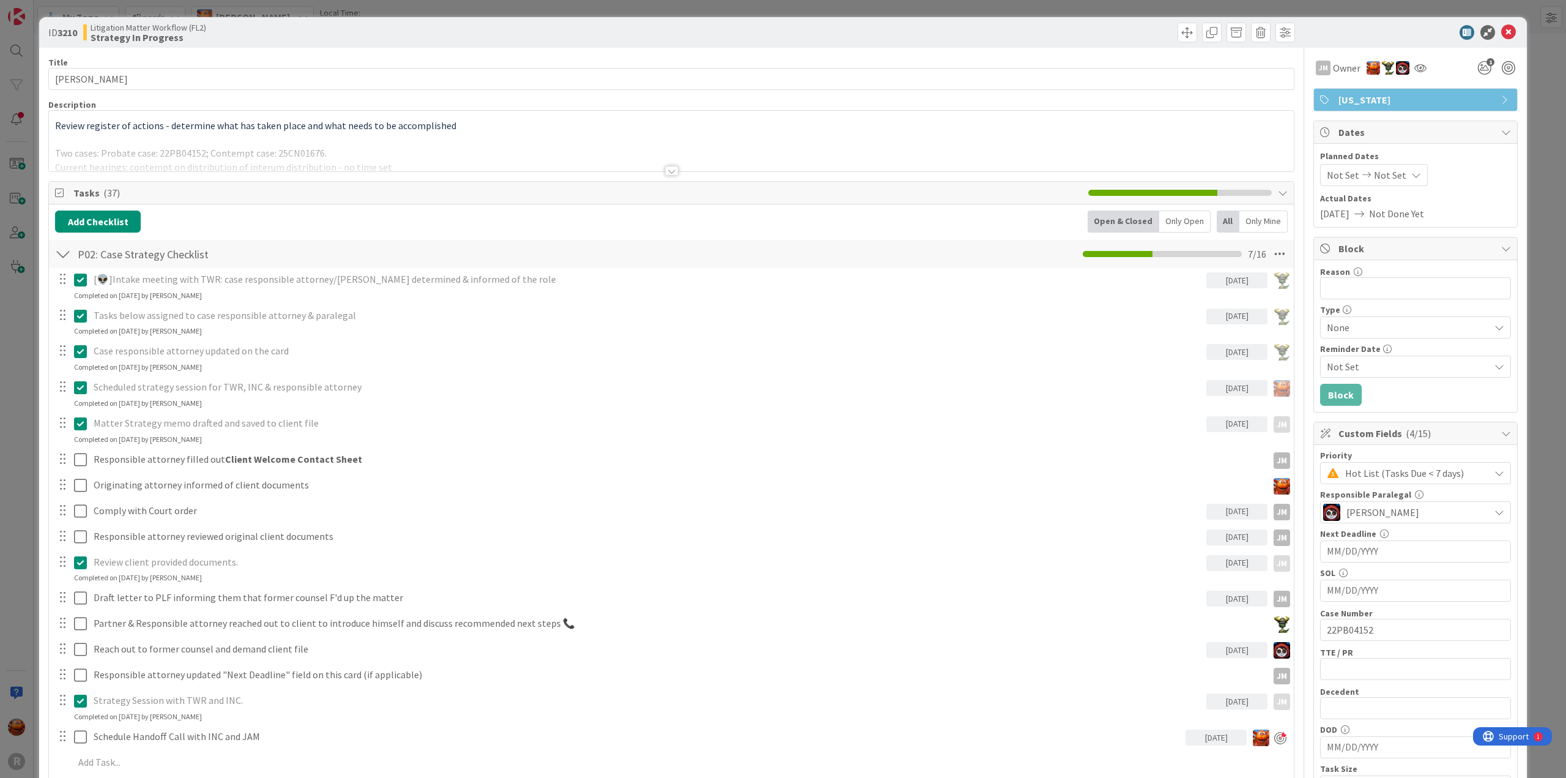
click at [11, 390] on div "ID 3210 Litigation Matter Workflow (FL2) Strategy In Progress Title 15 / 128 [P…" at bounding box center [783, 389] width 1566 height 778
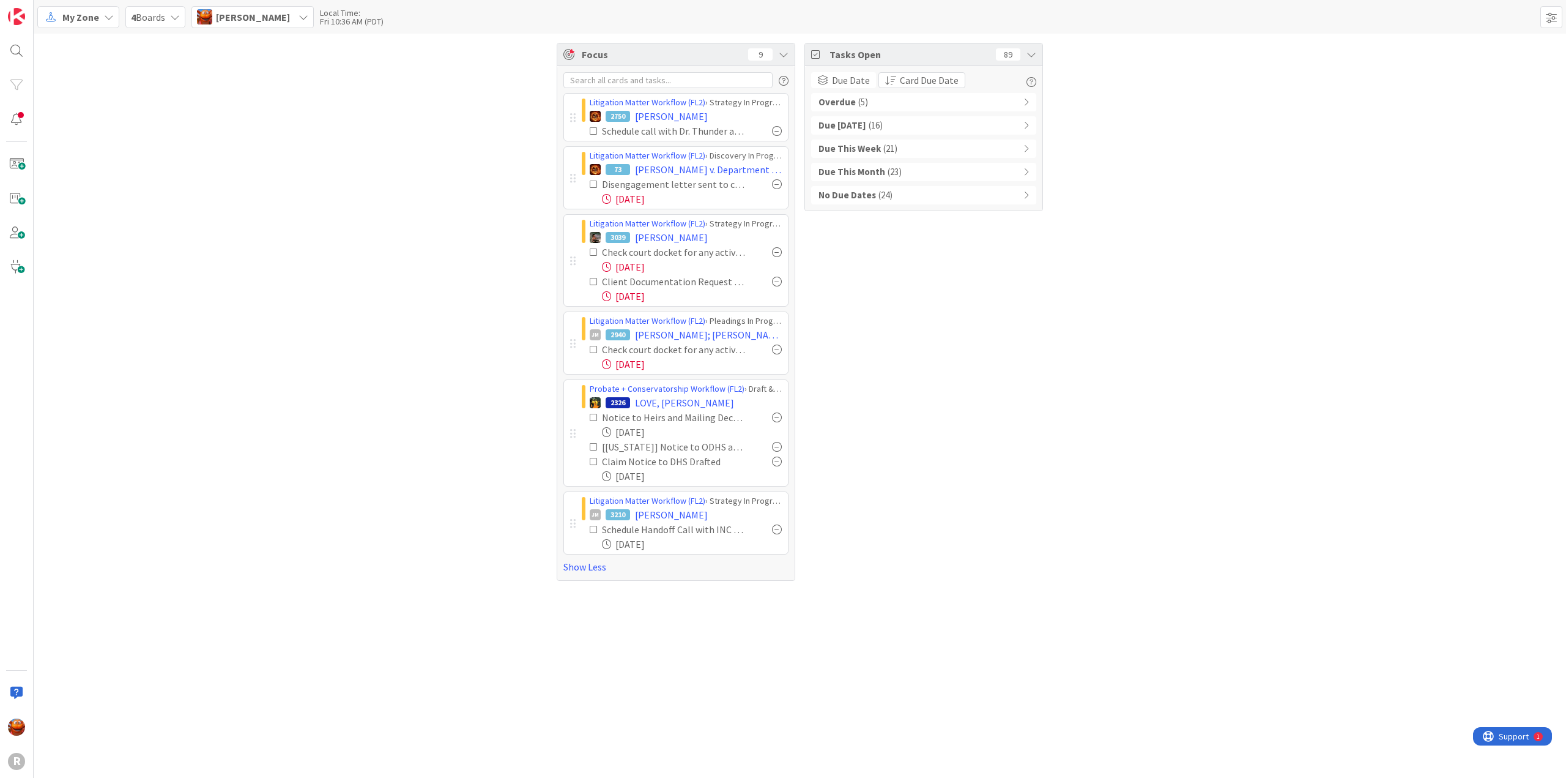
click at [969, 96] on div "Overdue ( 5 )" at bounding box center [923, 102] width 225 height 18
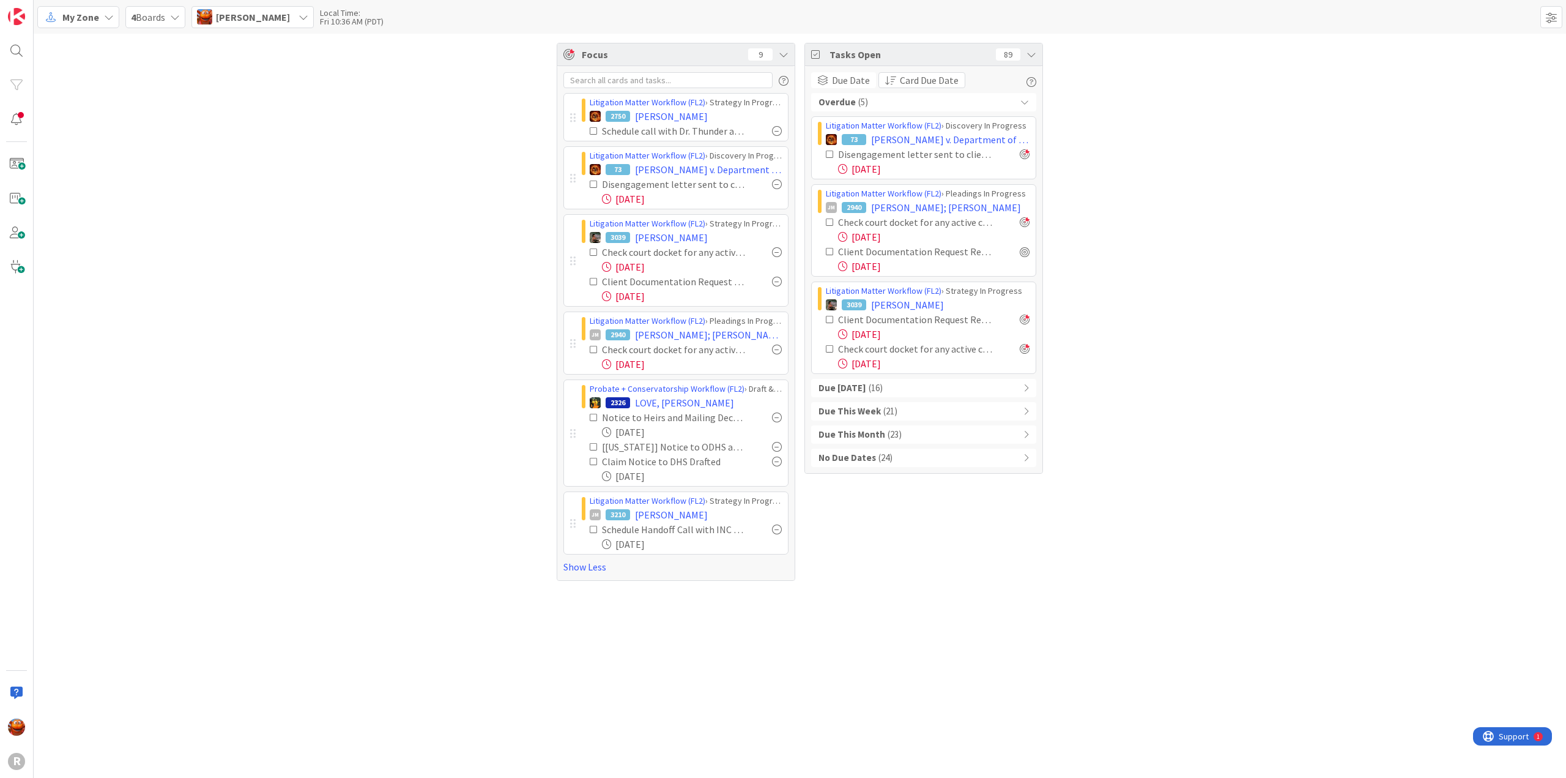
click at [911, 387] on div "Due [DATE] ( 16 )" at bounding box center [923, 388] width 225 height 18
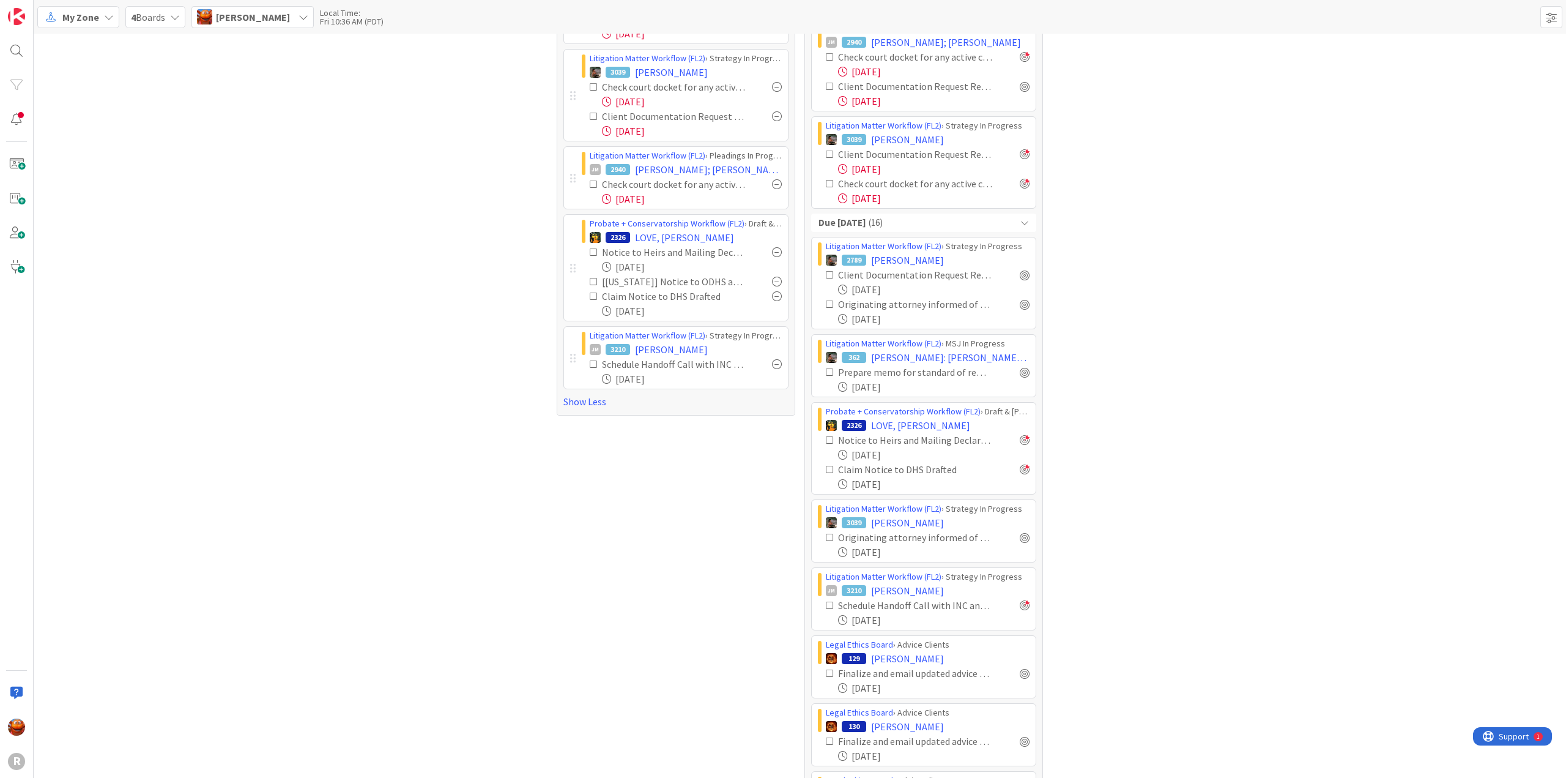
scroll to position [184, 0]
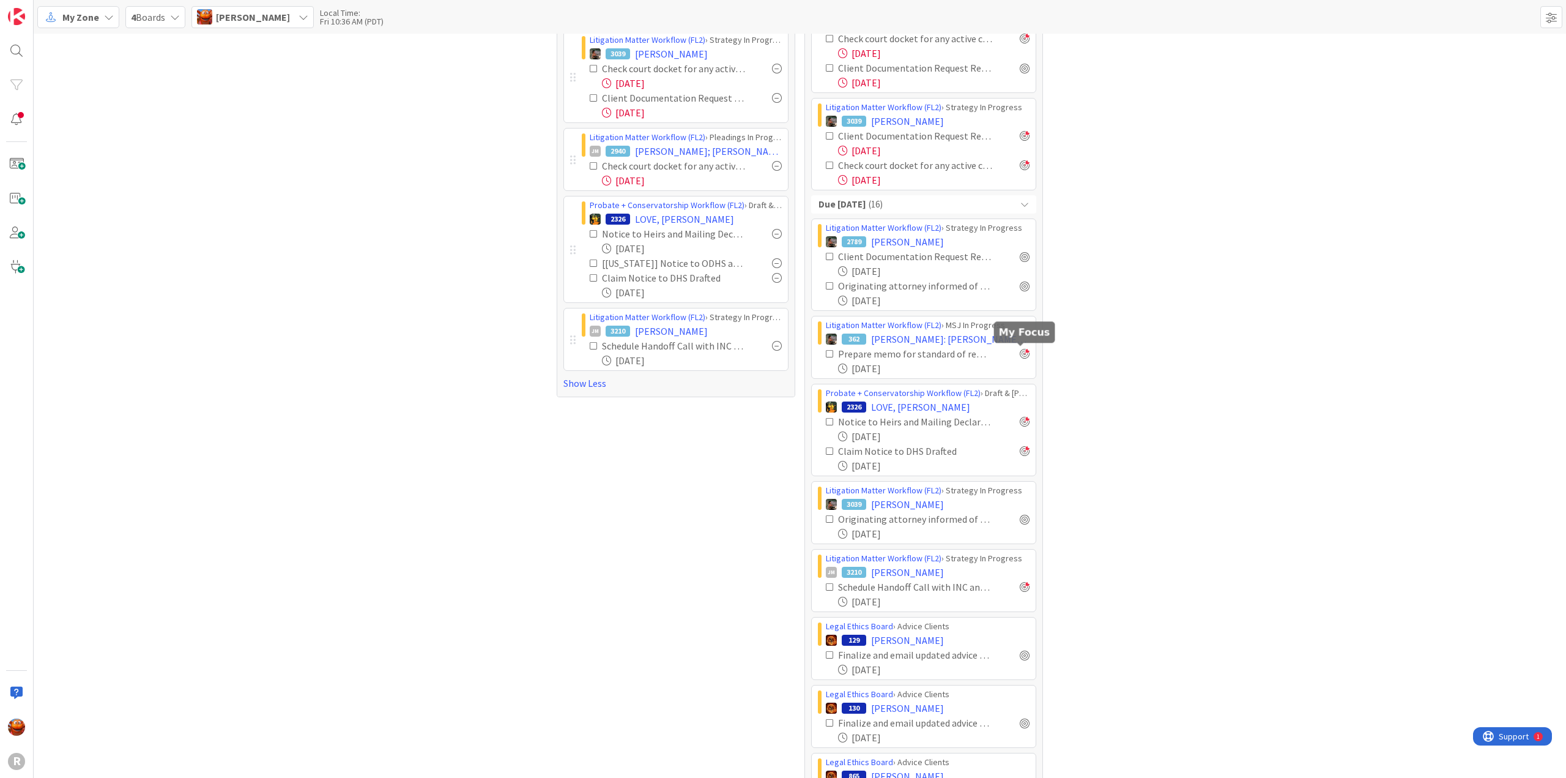
click at [1020, 353] on div at bounding box center [1025, 354] width 10 height 10
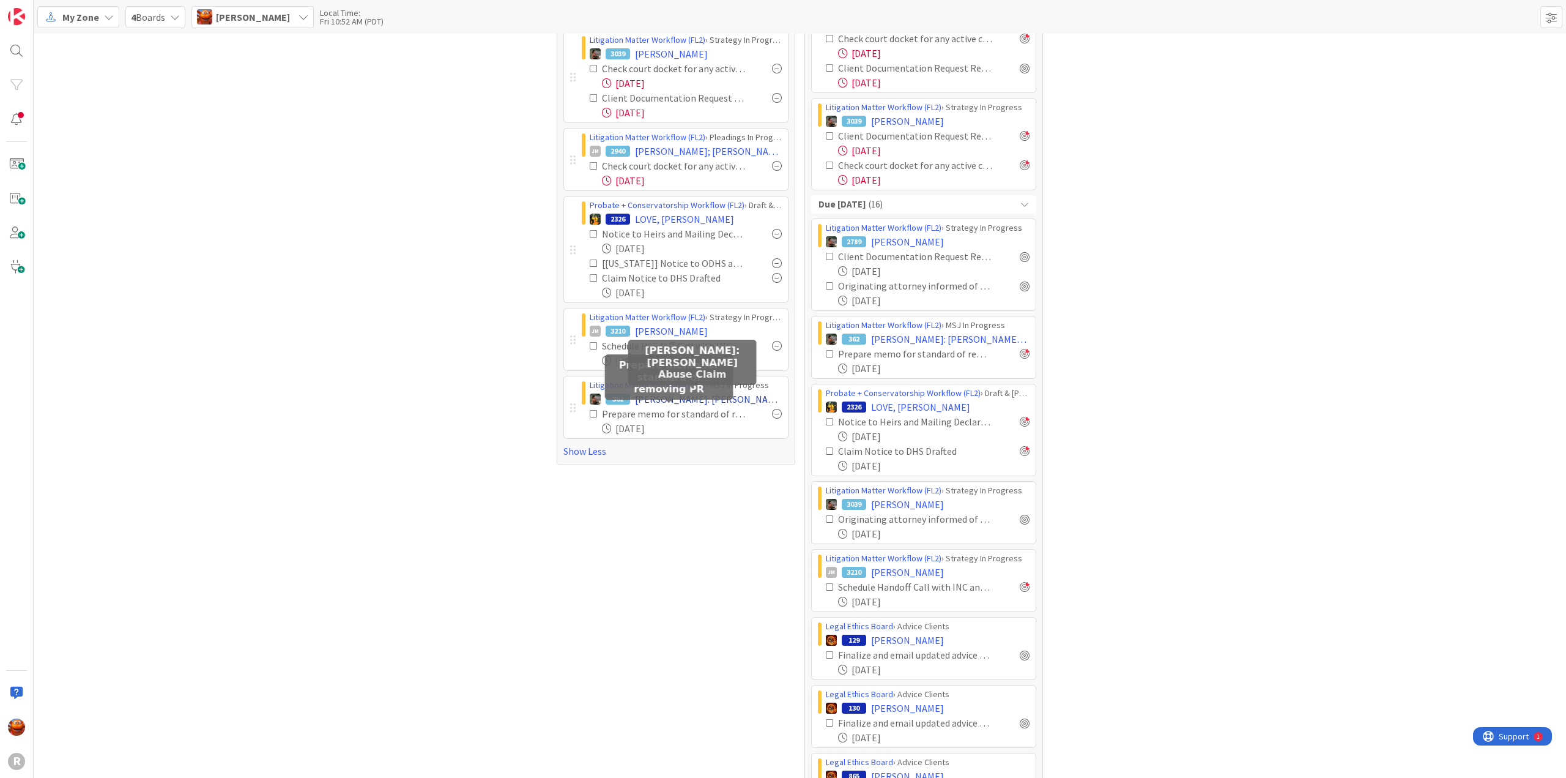
click at [688, 397] on span "[PERSON_NAME]: [PERSON_NAME] Abuse Claim" at bounding box center [708, 399] width 147 height 15
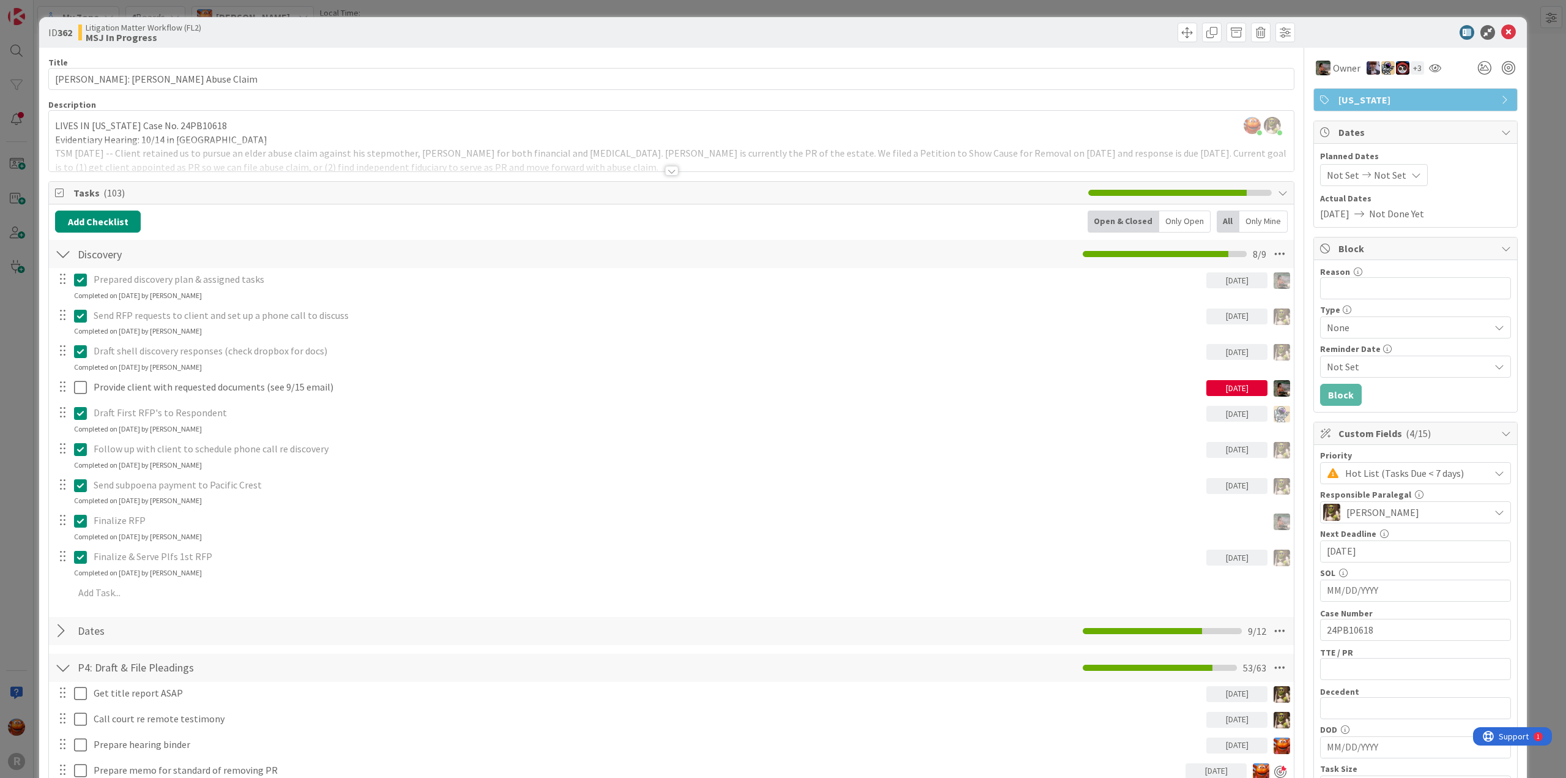
click at [18, 143] on div "ID 362 Litigation Matter Workflow (FL2) MSJ In Progress Title 27 / 128 [PERSON_…" at bounding box center [783, 389] width 1566 height 778
